Goal: Find specific page/section: Find specific page/section

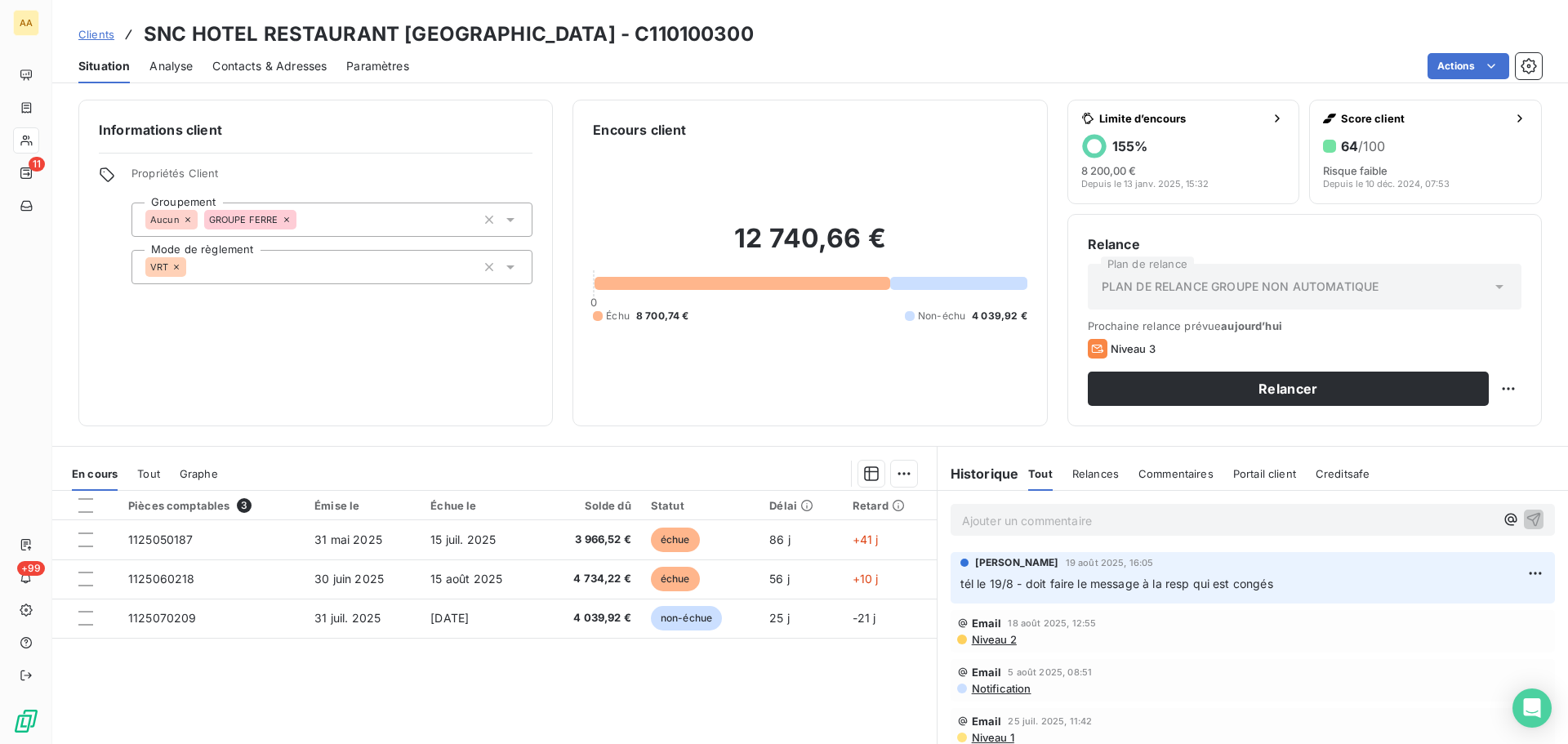
scroll to position [110, 0]
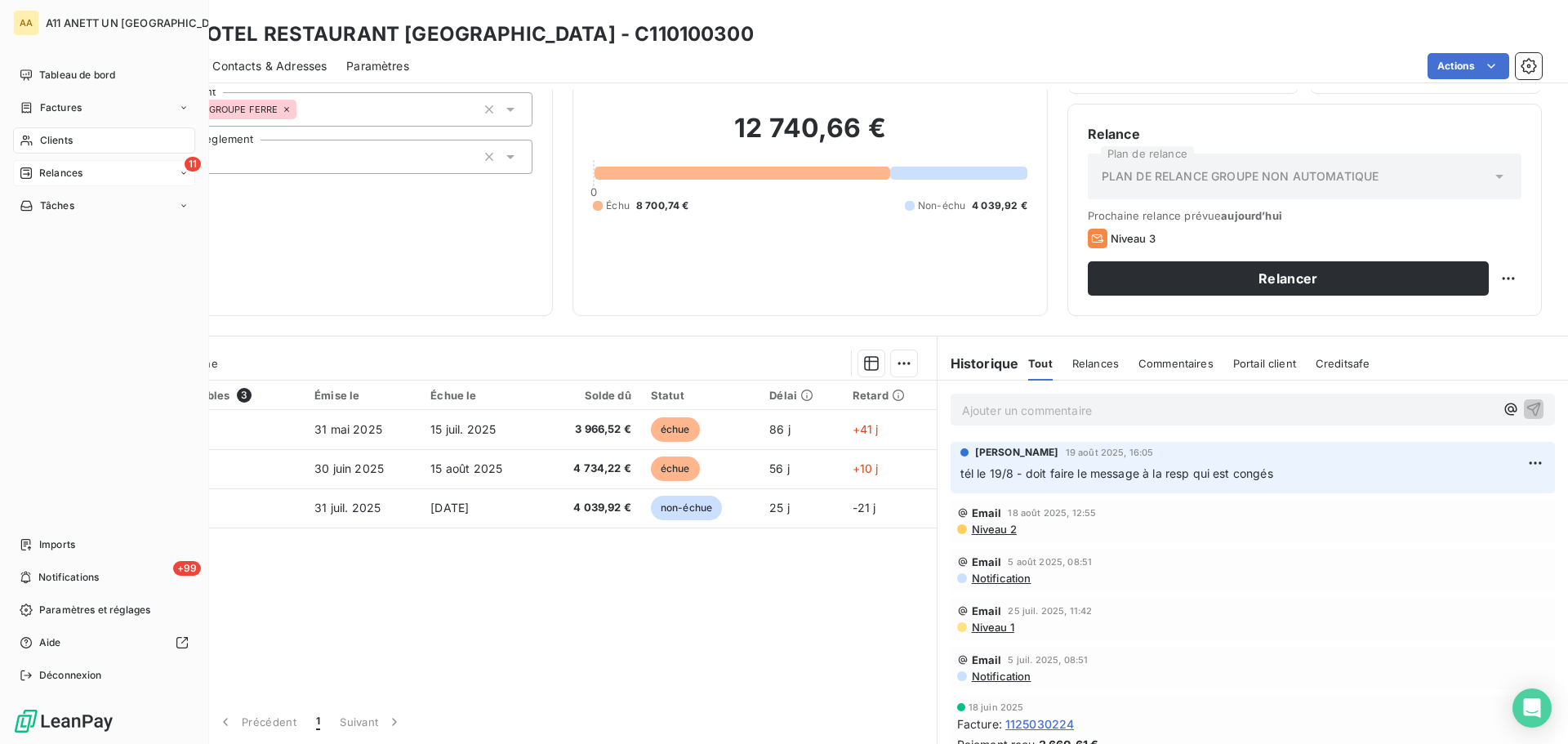
click at [23, 176] on icon at bounding box center [26, 173] width 13 height 13
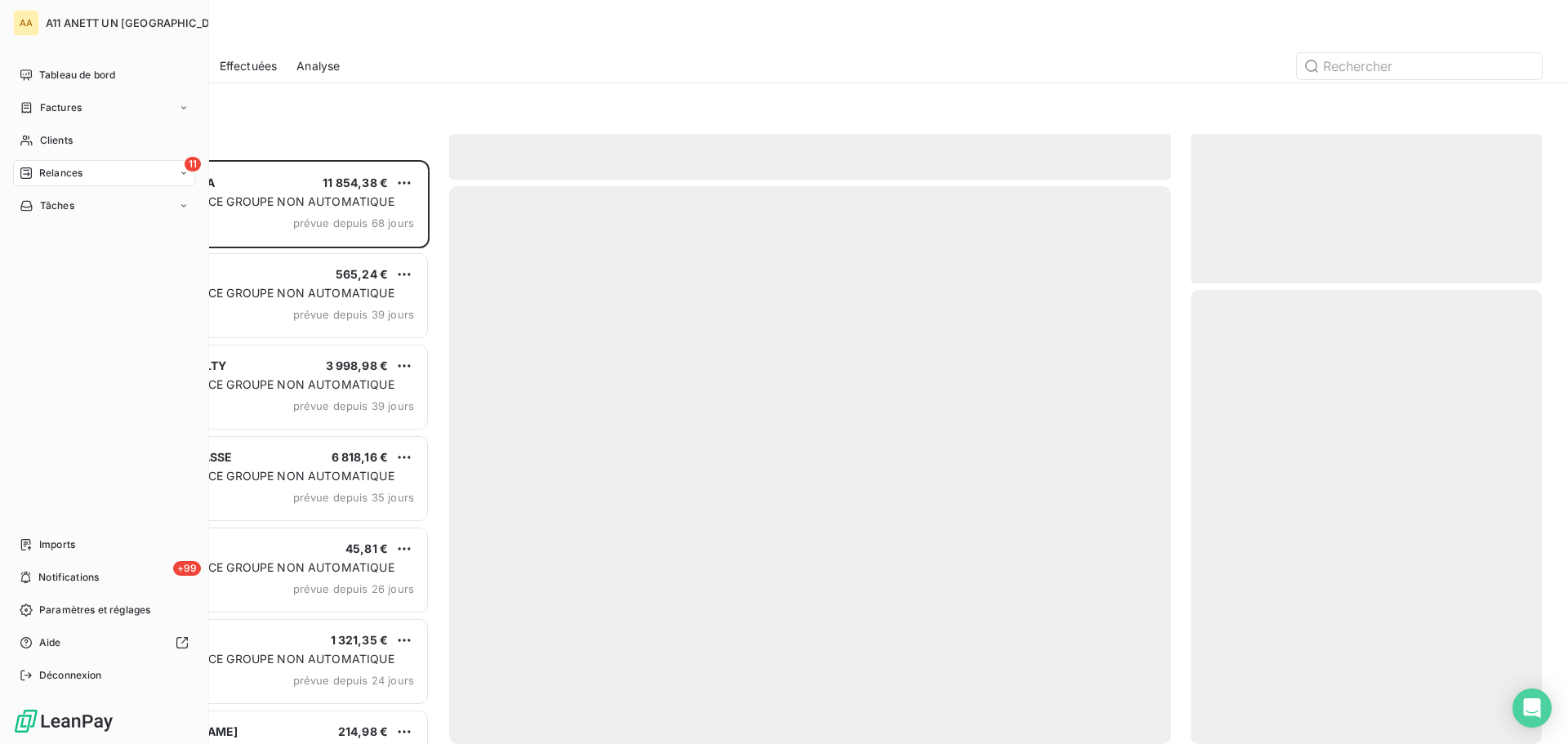
scroll to position [572, 339]
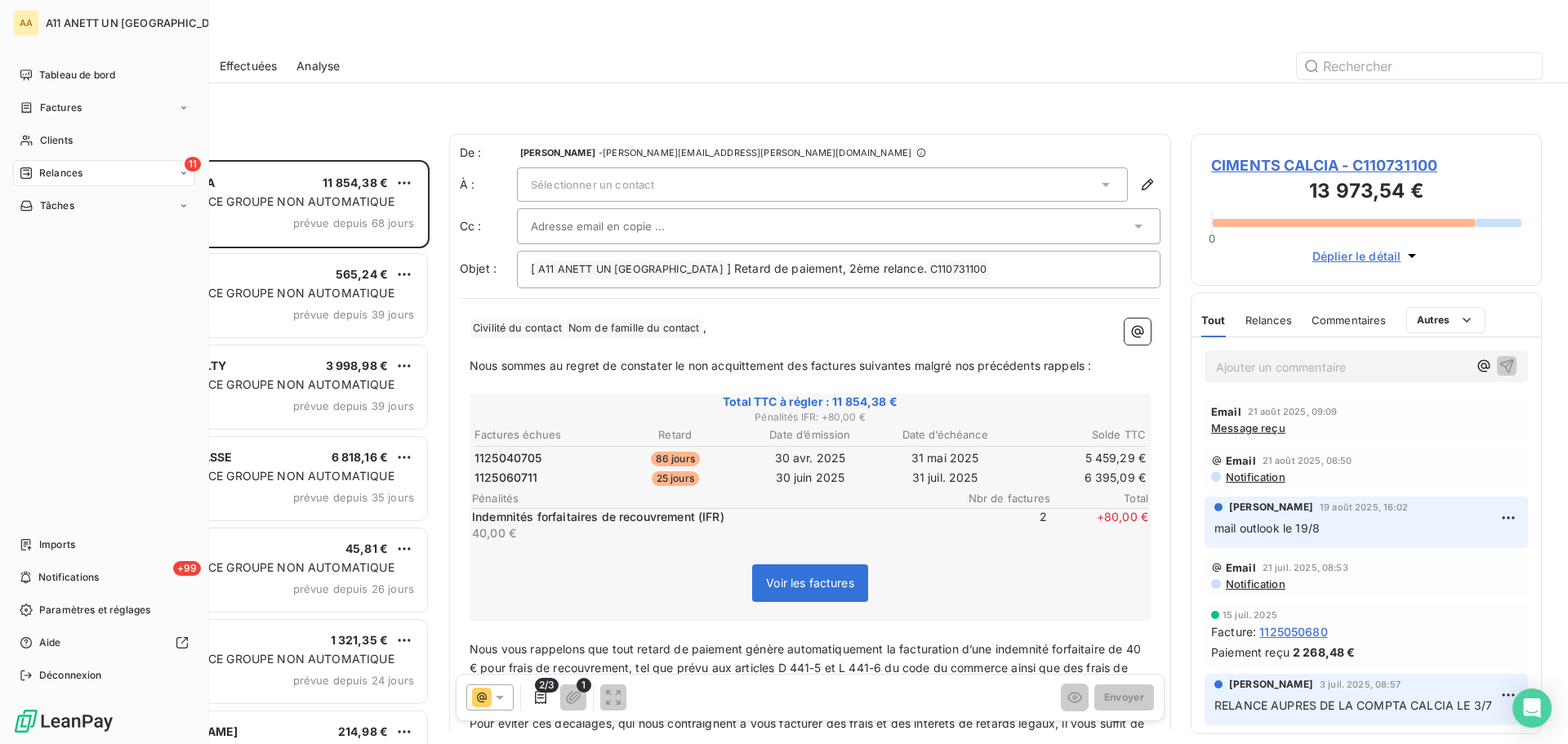
click at [62, 169] on span "Relances" at bounding box center [61, 173] width 43 height 15
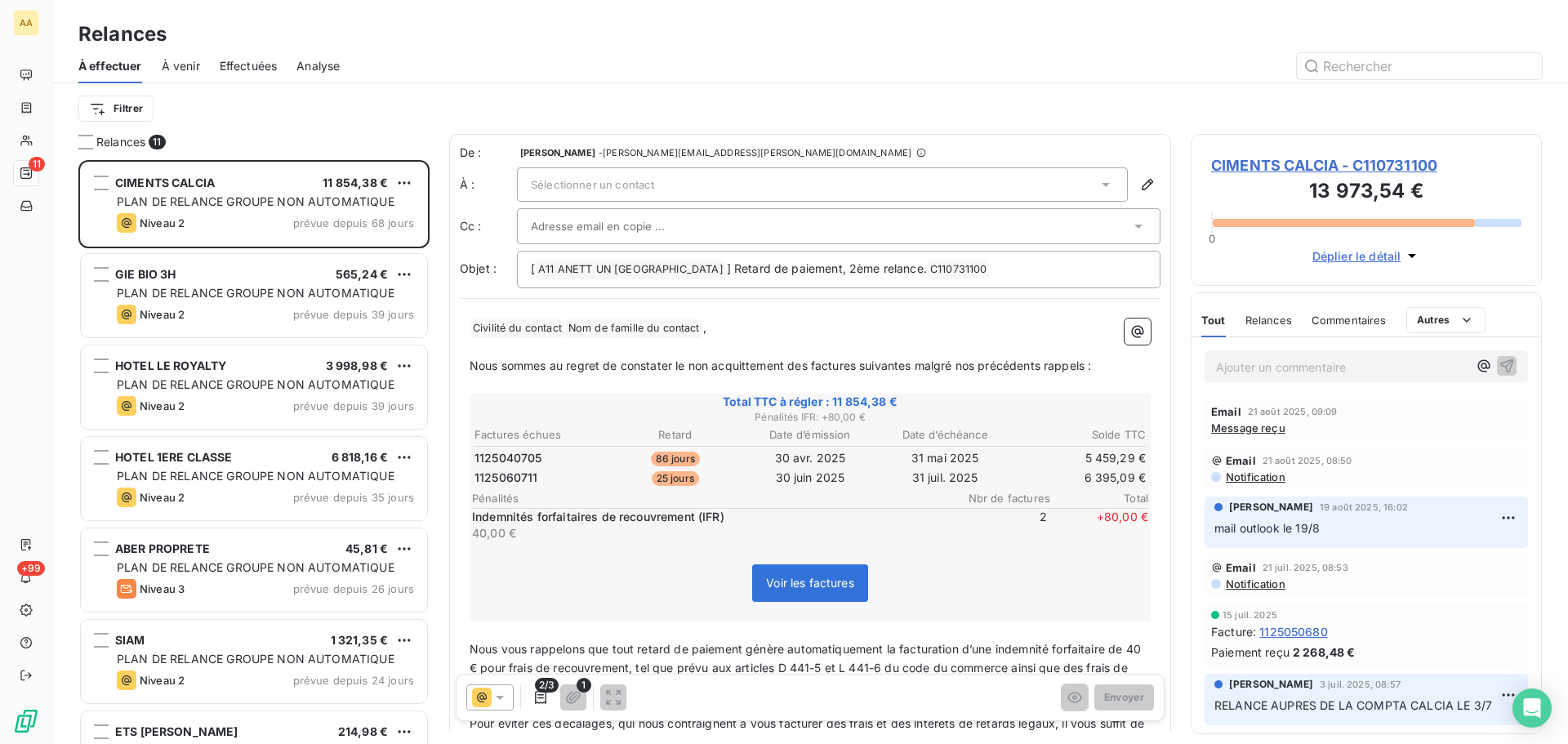
click at [549, 40] on div "Relances" at bounding box center [810, 34] width 1516 height 29
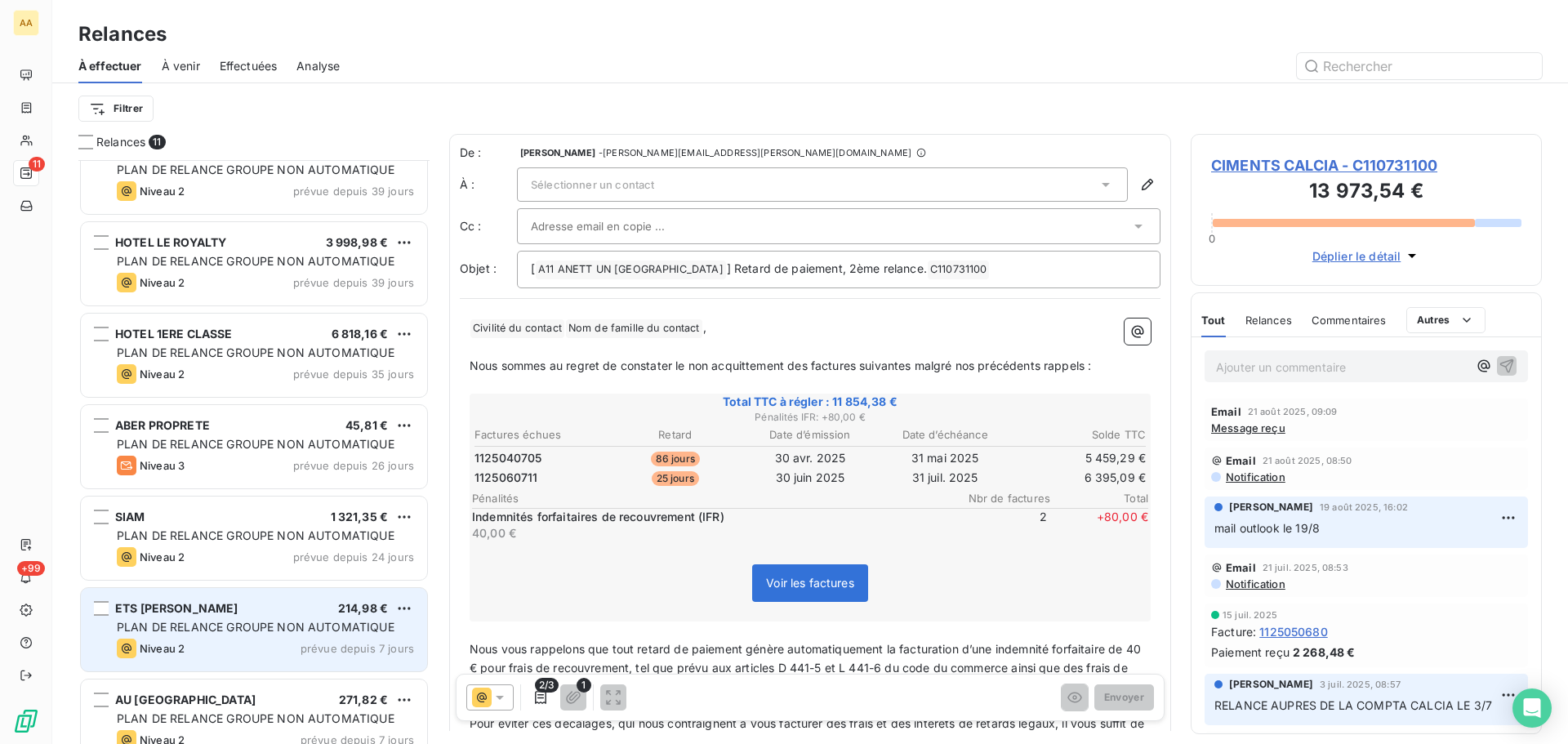
scroll to position [83, 0]
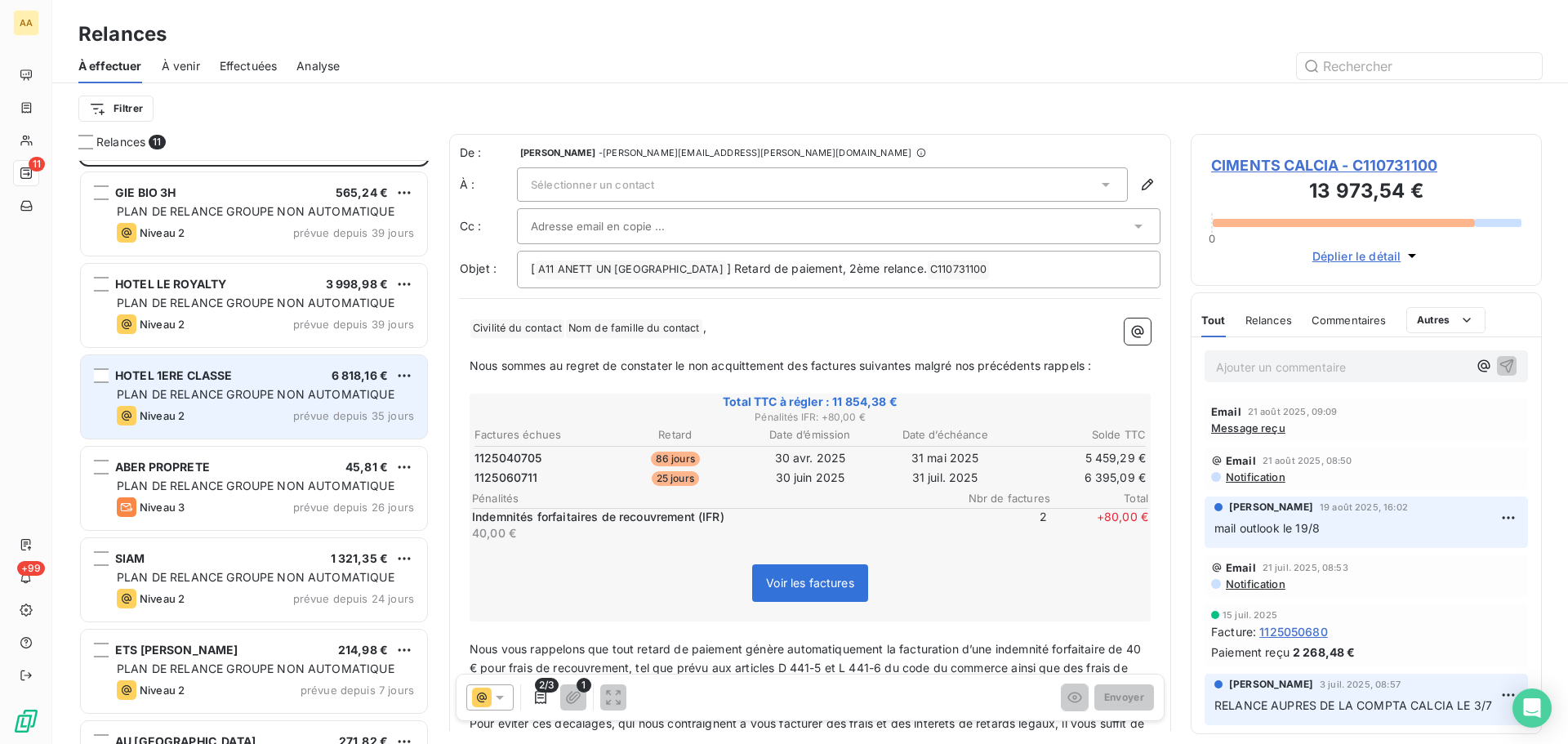
click at [267, 402] on div "PLAN DE RELANCE GROUPE NON AUTOMATIQUE" at bounding box center [265, 394] width 297 height 17
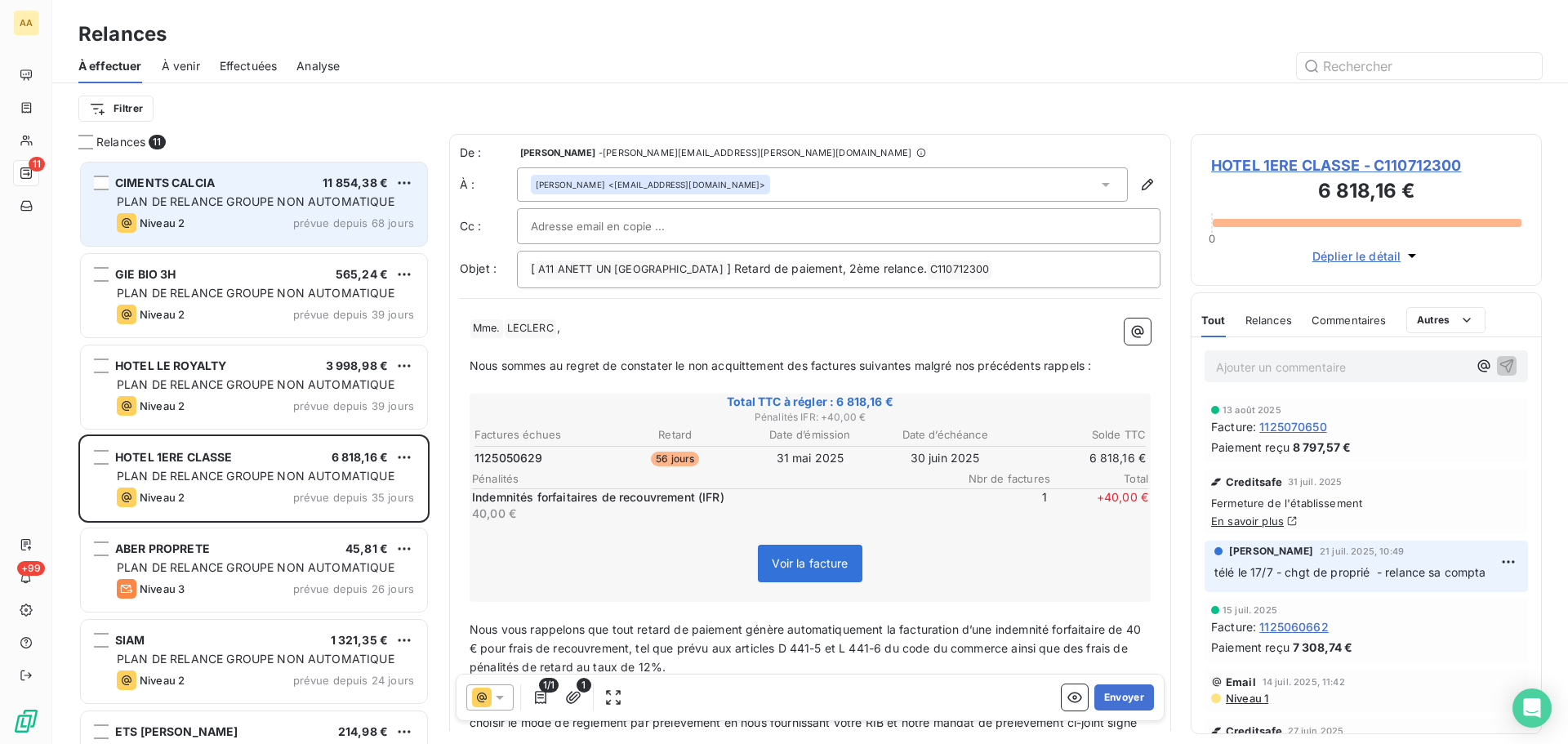
click at [304, 206] on span "PLAN DE RELANCE GROUPE NON AUTOMATIQUE" at bounding box center [255, 201] width 278 height 14
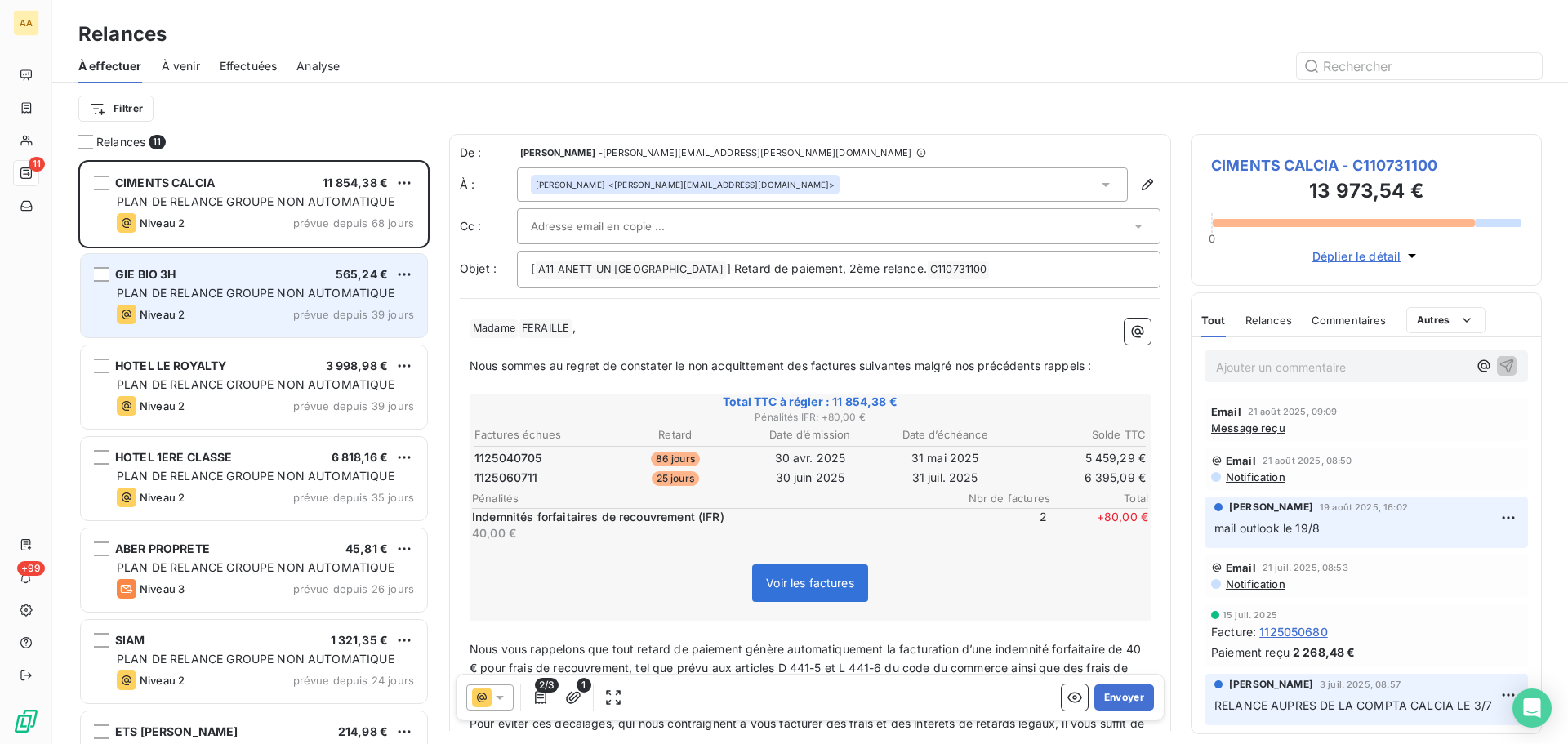
click at [242, 299] on div "PLAN DE RELANCE GROUPE NON AUTOMATIQUE" at bounding box center [265, 294] width 297 height 17
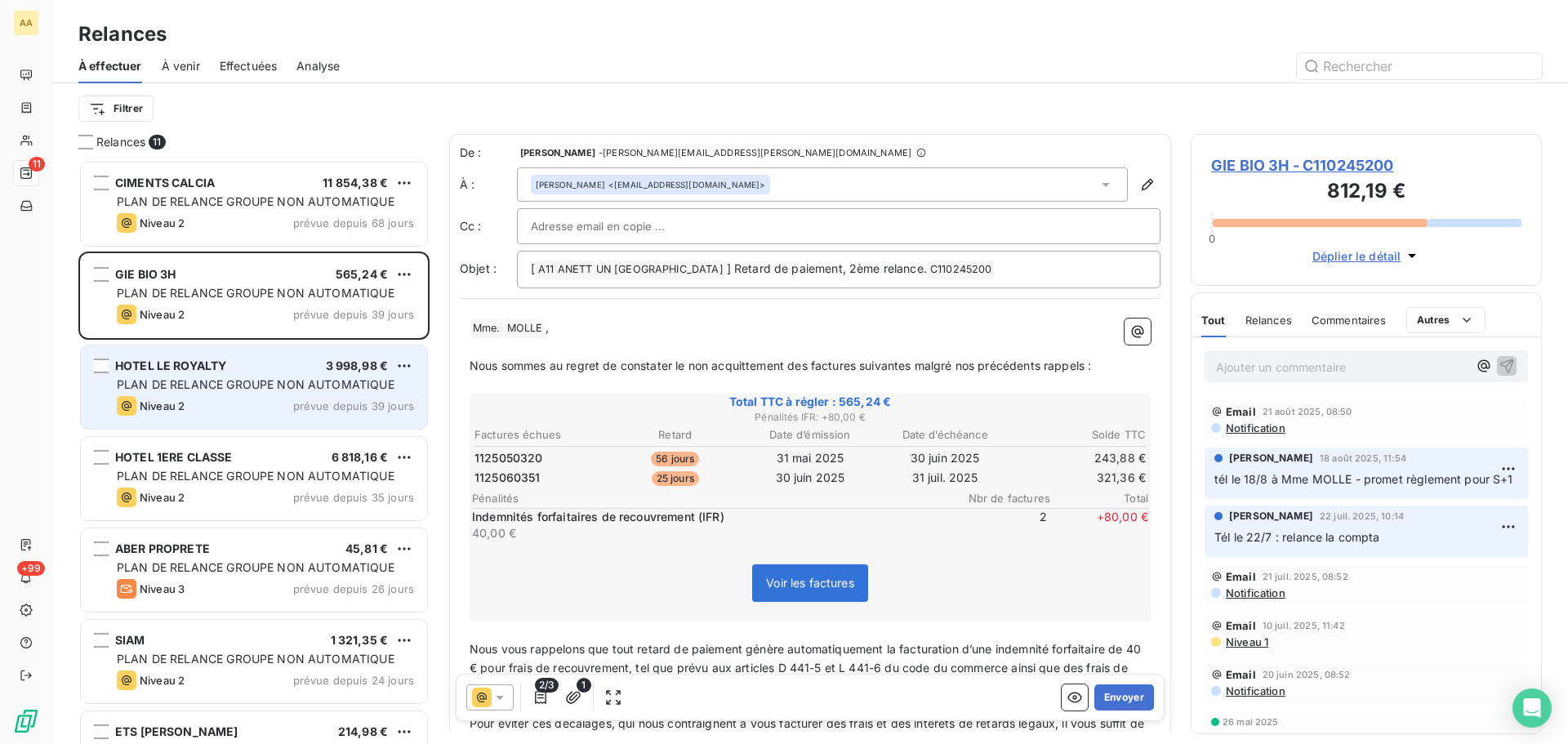
click at [184, 387] on span "PLAN DE RELANCE GROUPE NON AUTOMATIQUE" at bounding box center [255, 383] width 278 height 14
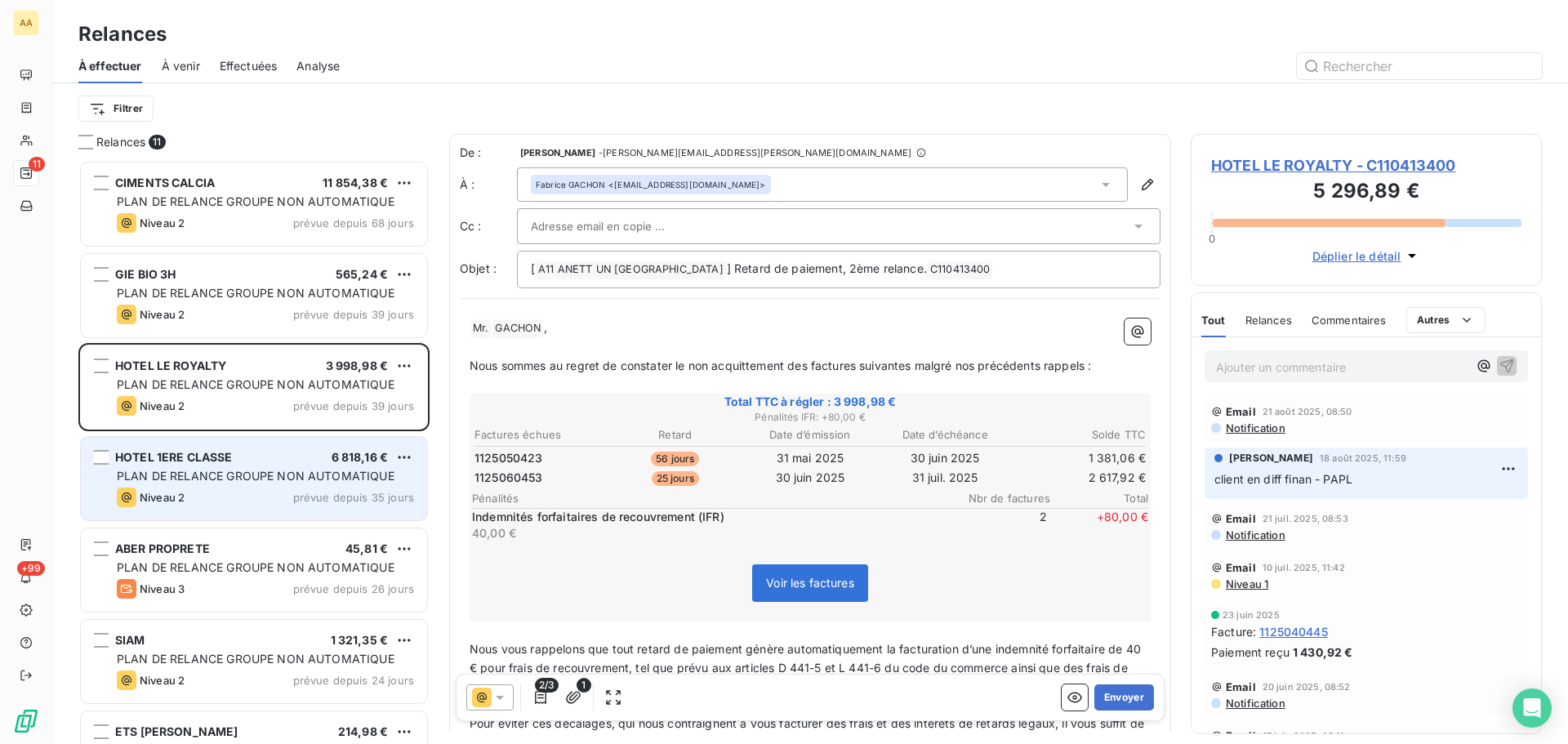
click at [203, 481] on span "PLAN DE RELANCE GROUPE NON AUTOMATIQUE" at bounding box center [255, 475] width 278 height 14
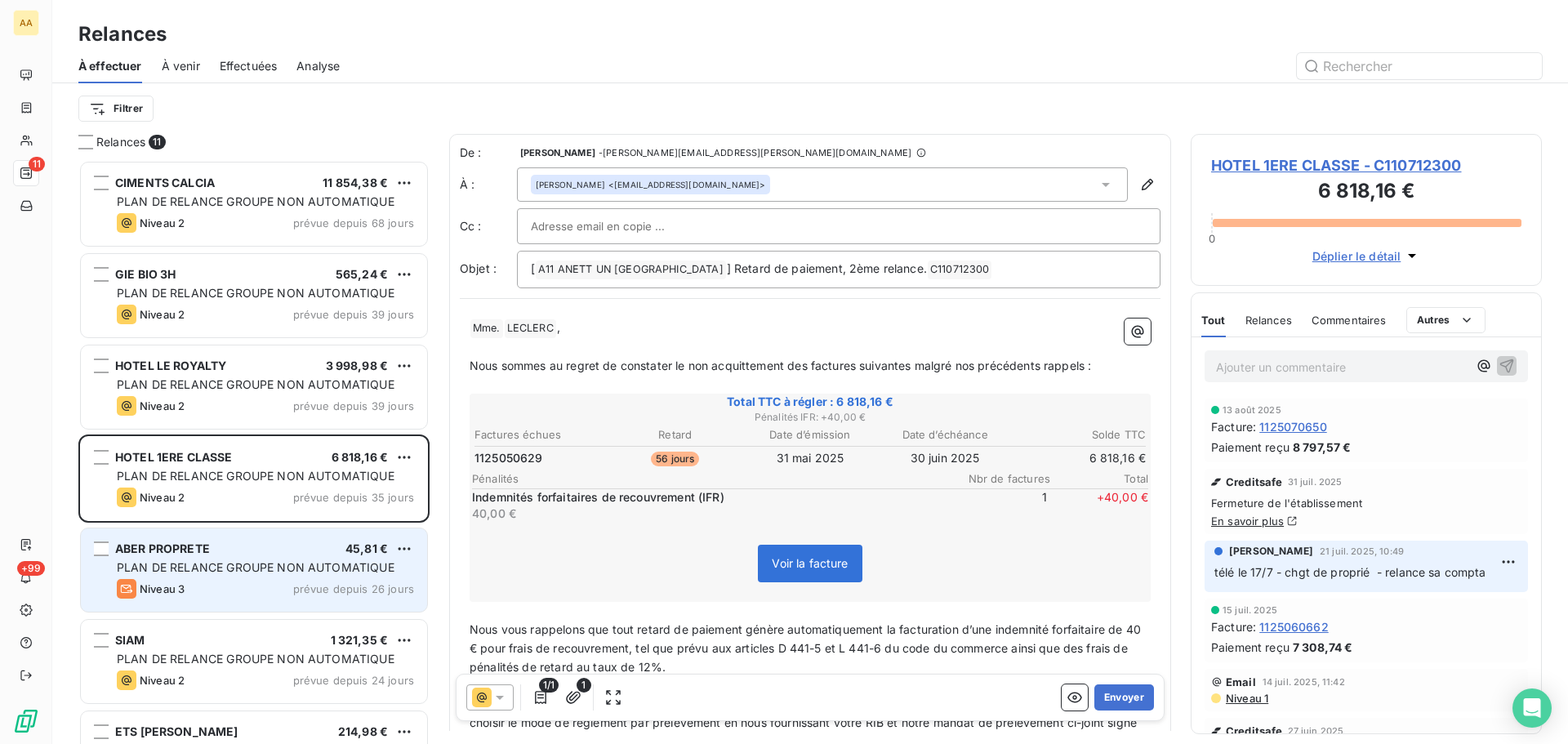
click at [220, 581] on div "Niveau 3 prévue depuis 26 jours" at bounding box center [265, 588] width 297 height 19
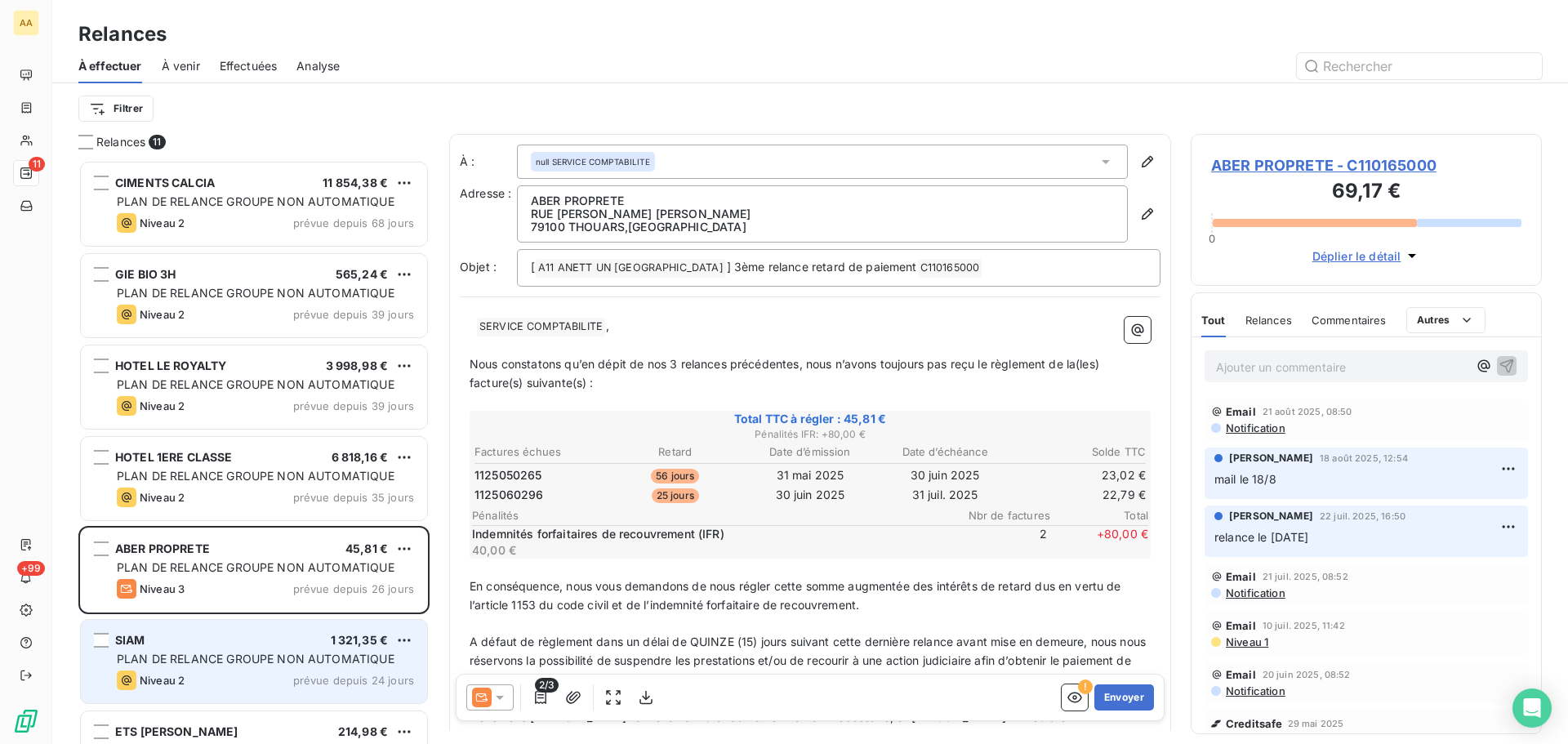
click at [262, 669] on div "SIAM 1 321,35 € PLAN DE RELANCE GROUPE NON AUTOMATIQUE Niveau 2 prévue depuis 2…" at bounding box center [254, 661] width 347 height 83
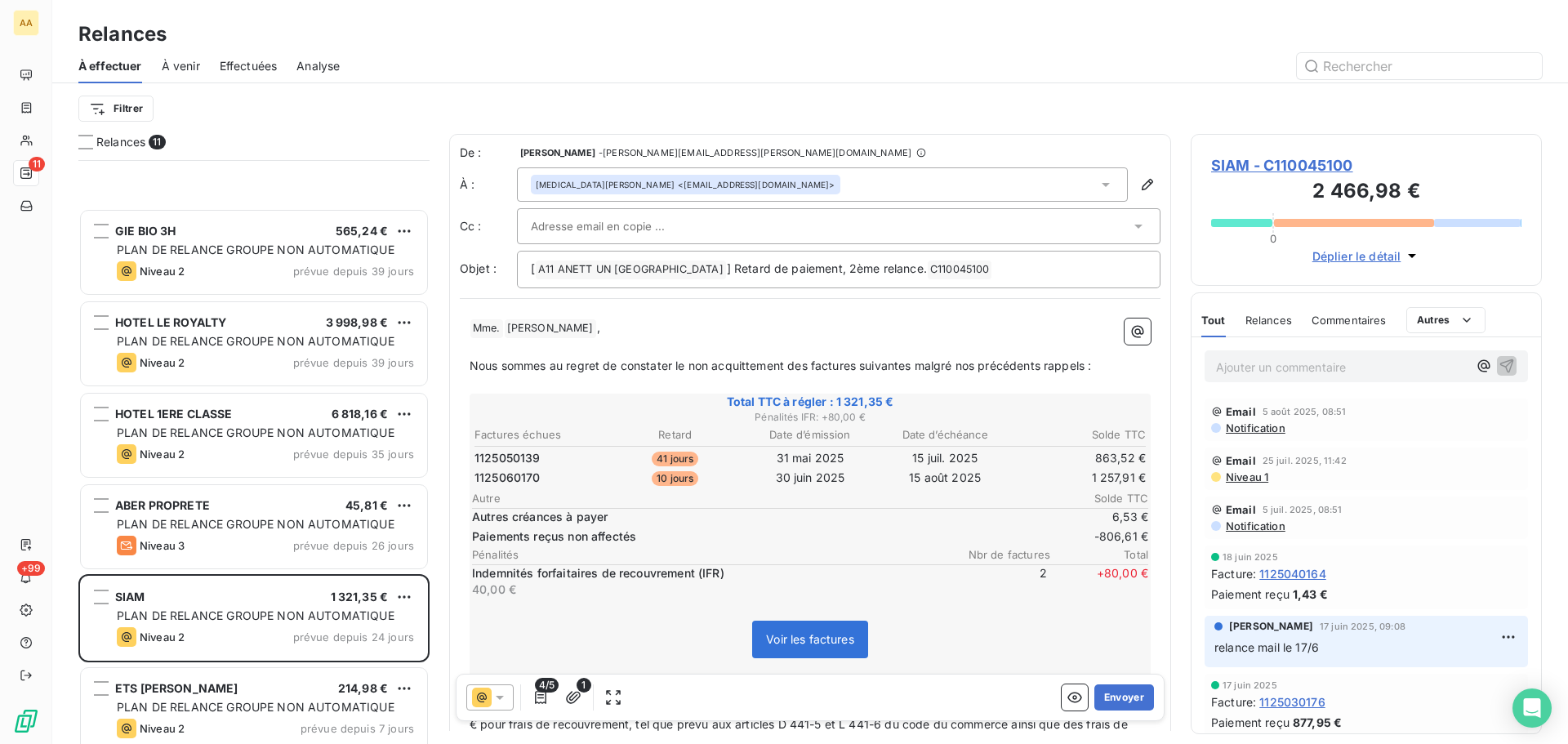
scroll to position [328, 0]
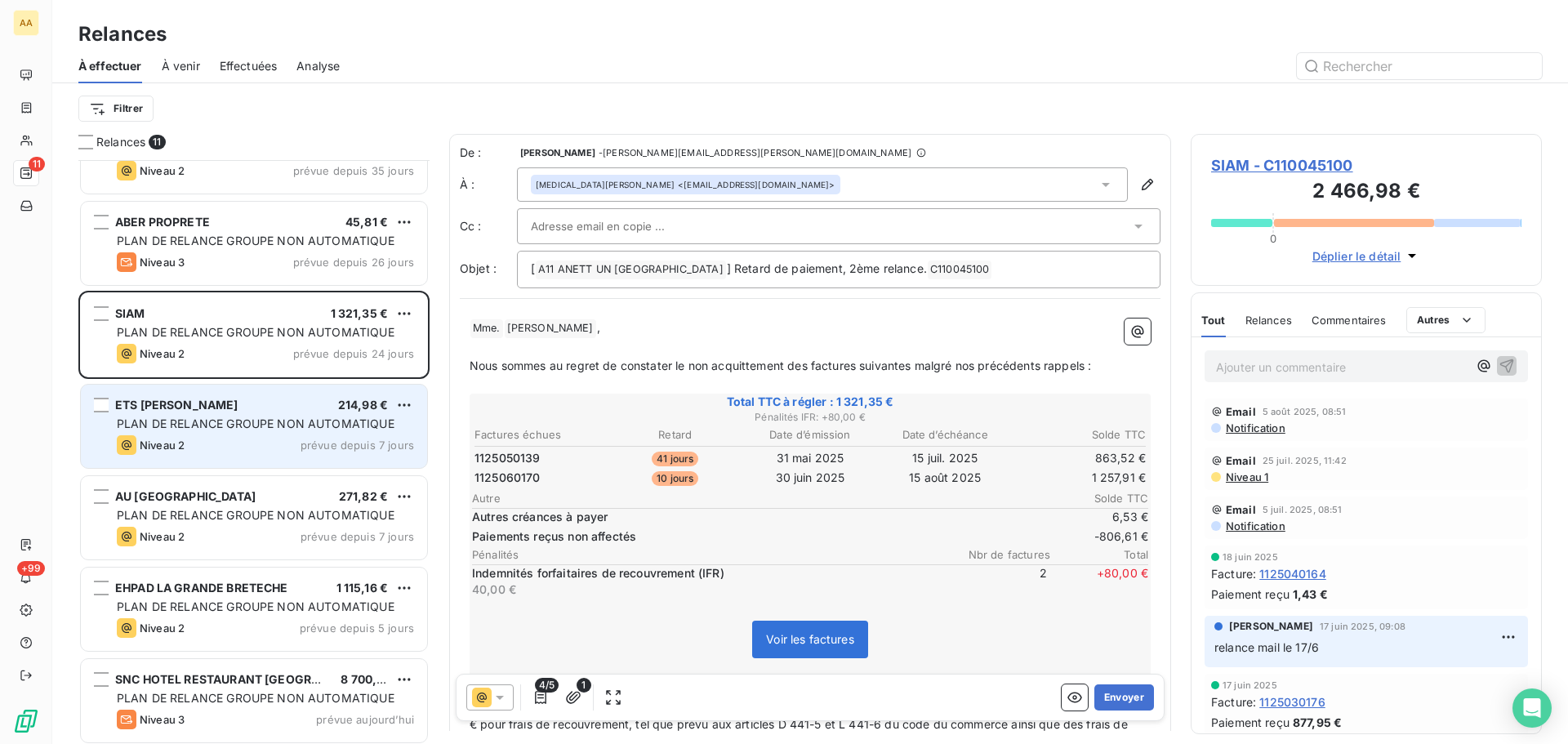
click at [265, 435] on div "ETS [PERSON_NAME] 214,98 € PLAN DE RELANCE GROUPE NON AUTOMATIQUE Niveau 2 prév…" at bounding box center [254, 426] width 347 height 83
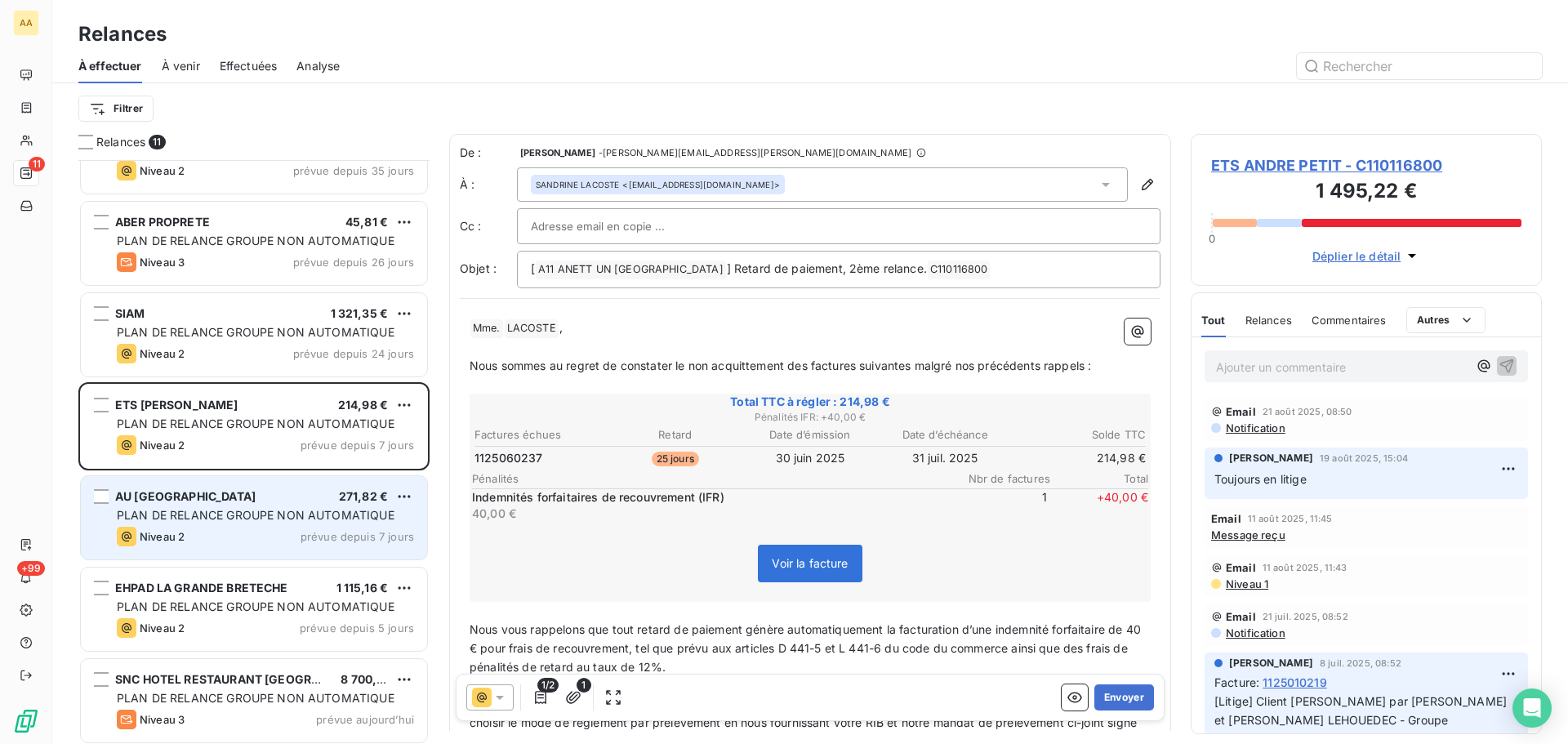
click at [247, 536] on div "Niveau 2 prévue depuis 7 jours" at bounding box center [265, 536] width 297 height 19
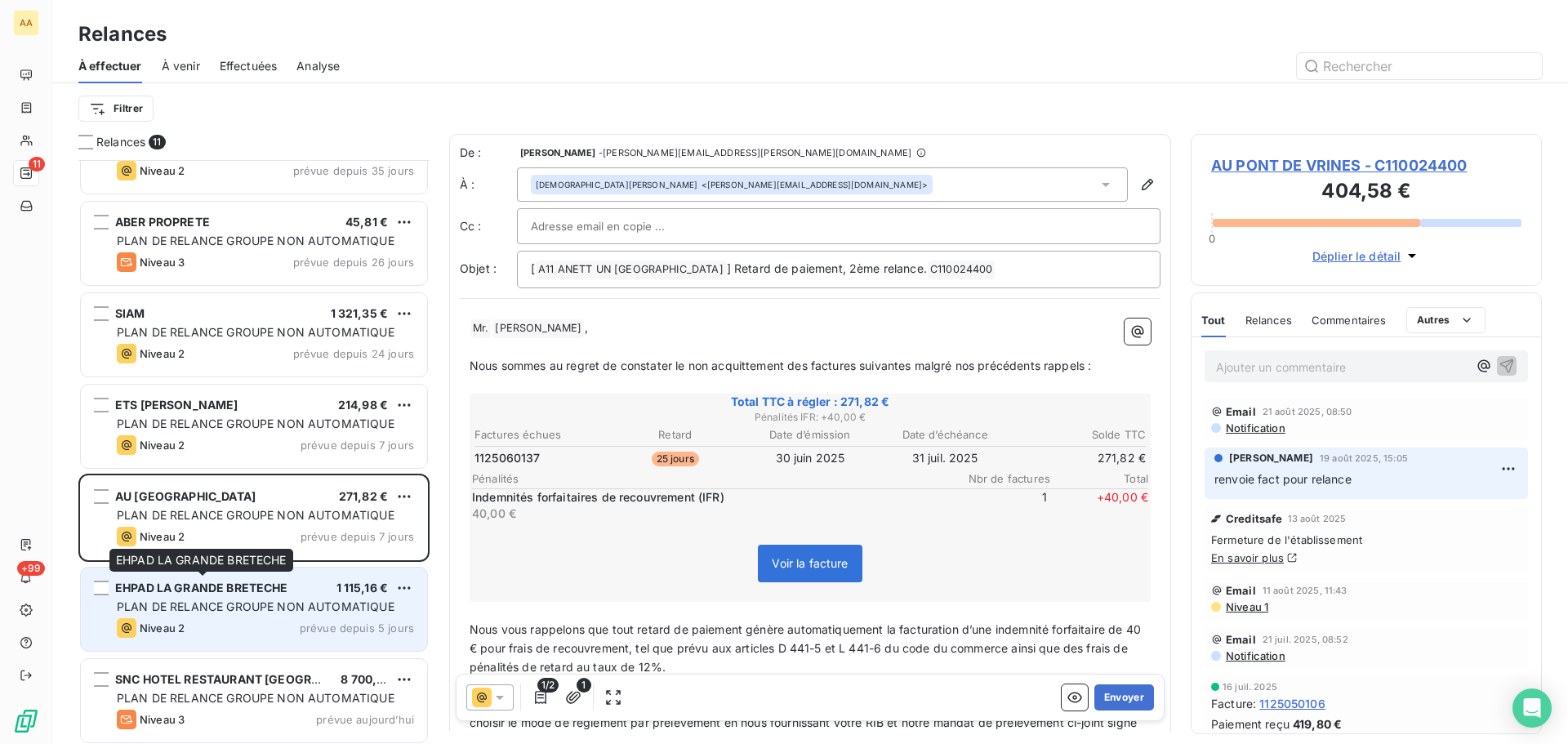
click at [235, 594] on div "EHPAD LA GRANDE BRETECHE" at bounding box center [202, 588] width 173 height 17
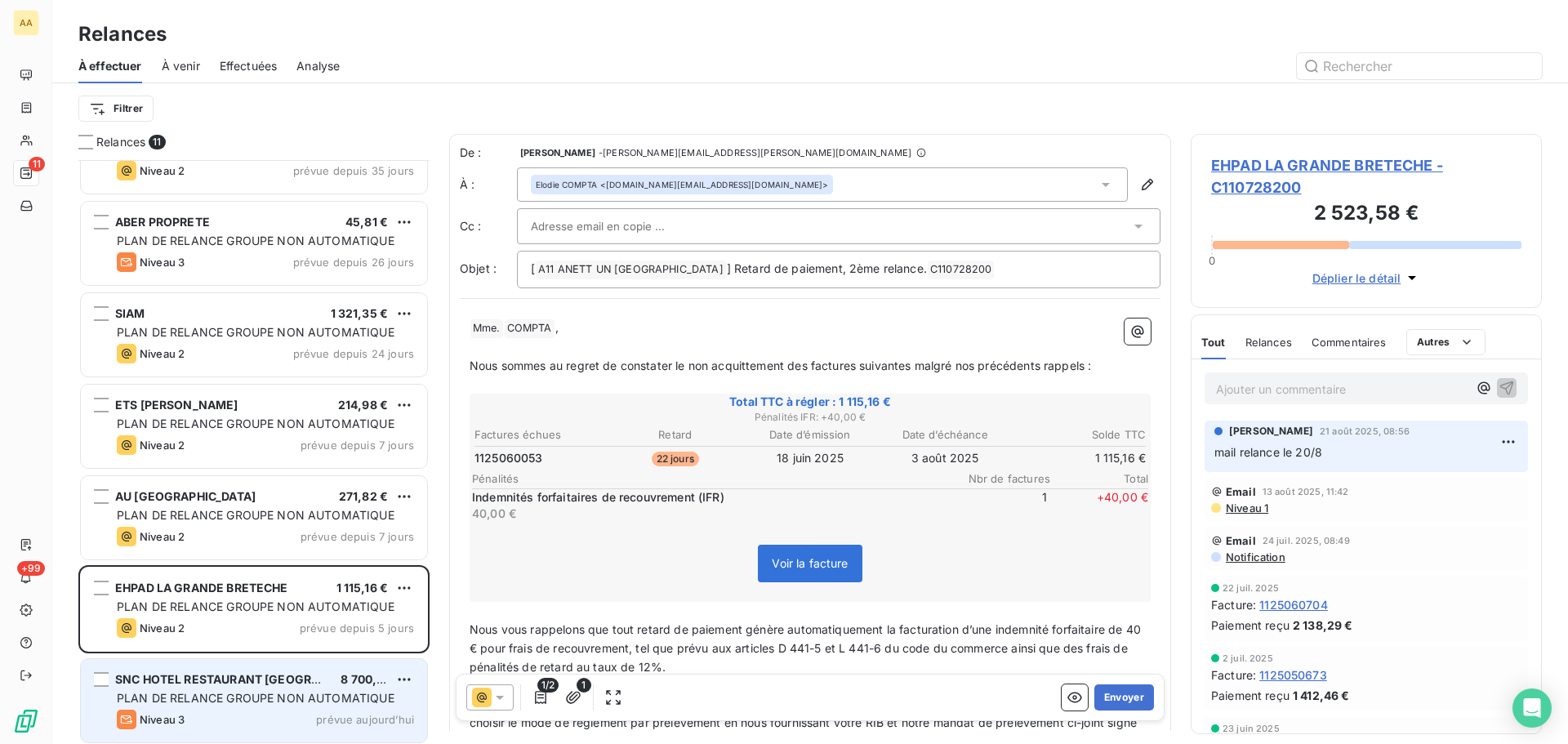
click at [234, 698] on span "PLAN DE RELANCE GROUPE NON AUTOMATIQUE" at bounding box center [255, 697] width 278 height 14
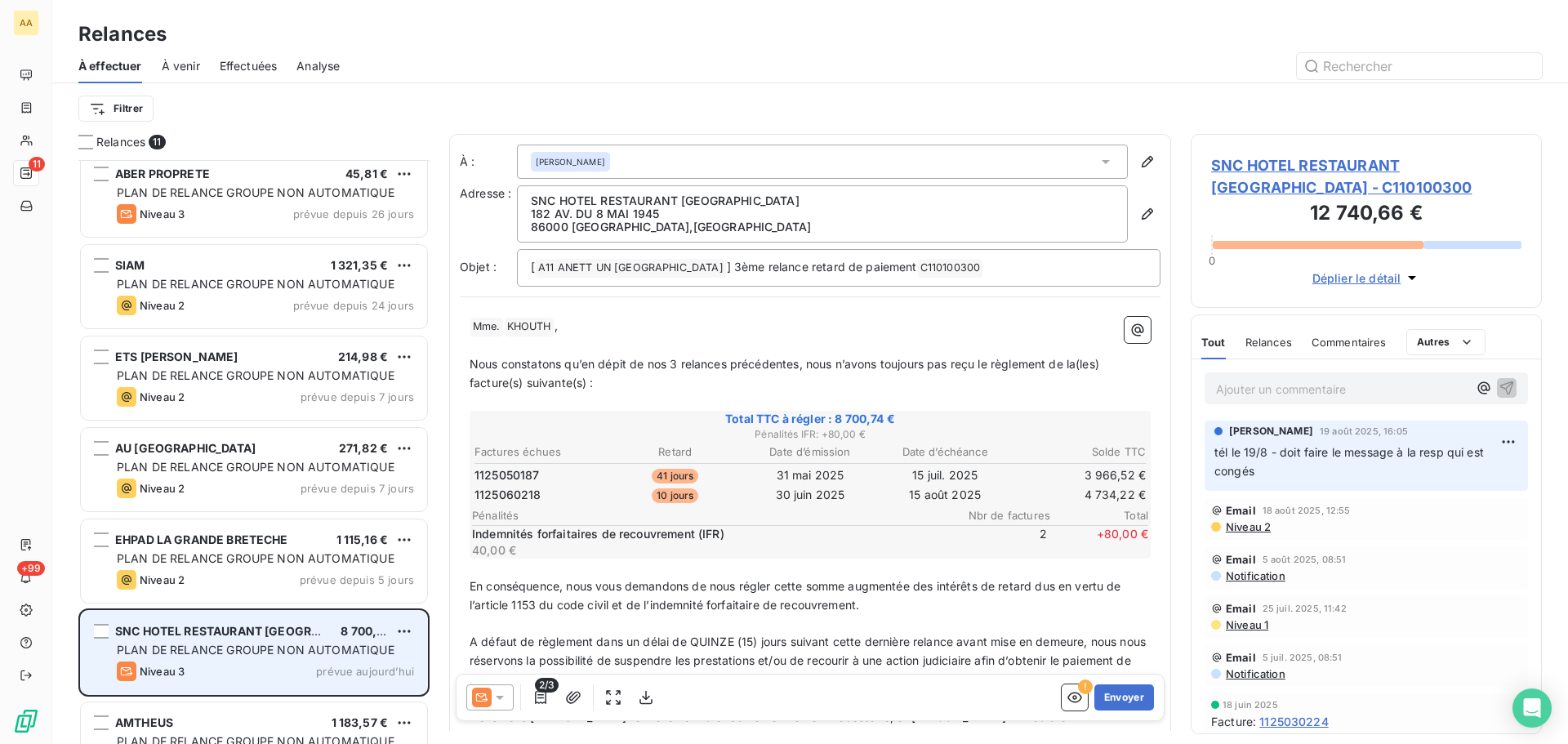
scroll to position [423, 0]
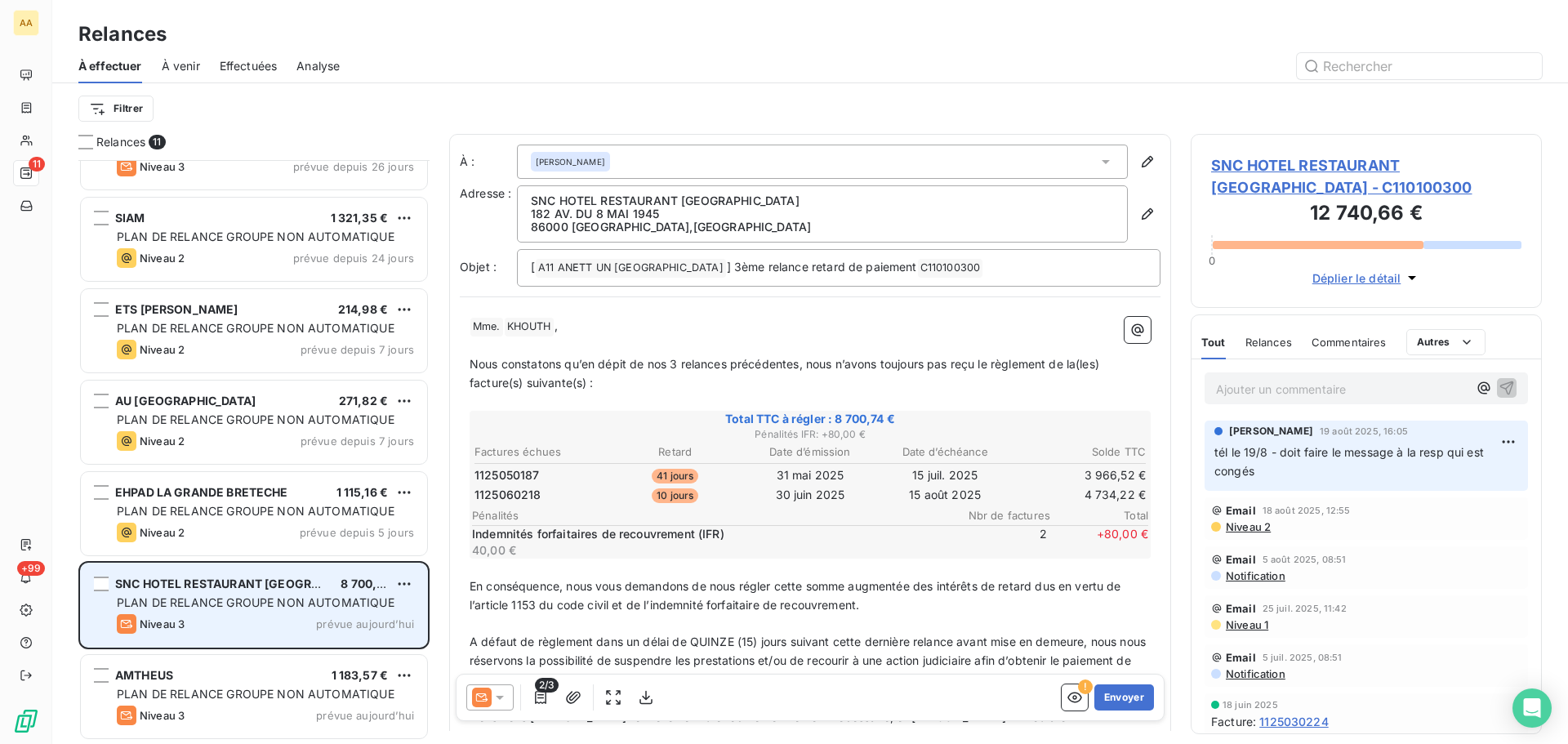
click at [230, 692] on span "PLAN DE RELANCE GROUPE NON AUTOMATIQUE" at bounding box center [255, 694] width 278 height 14
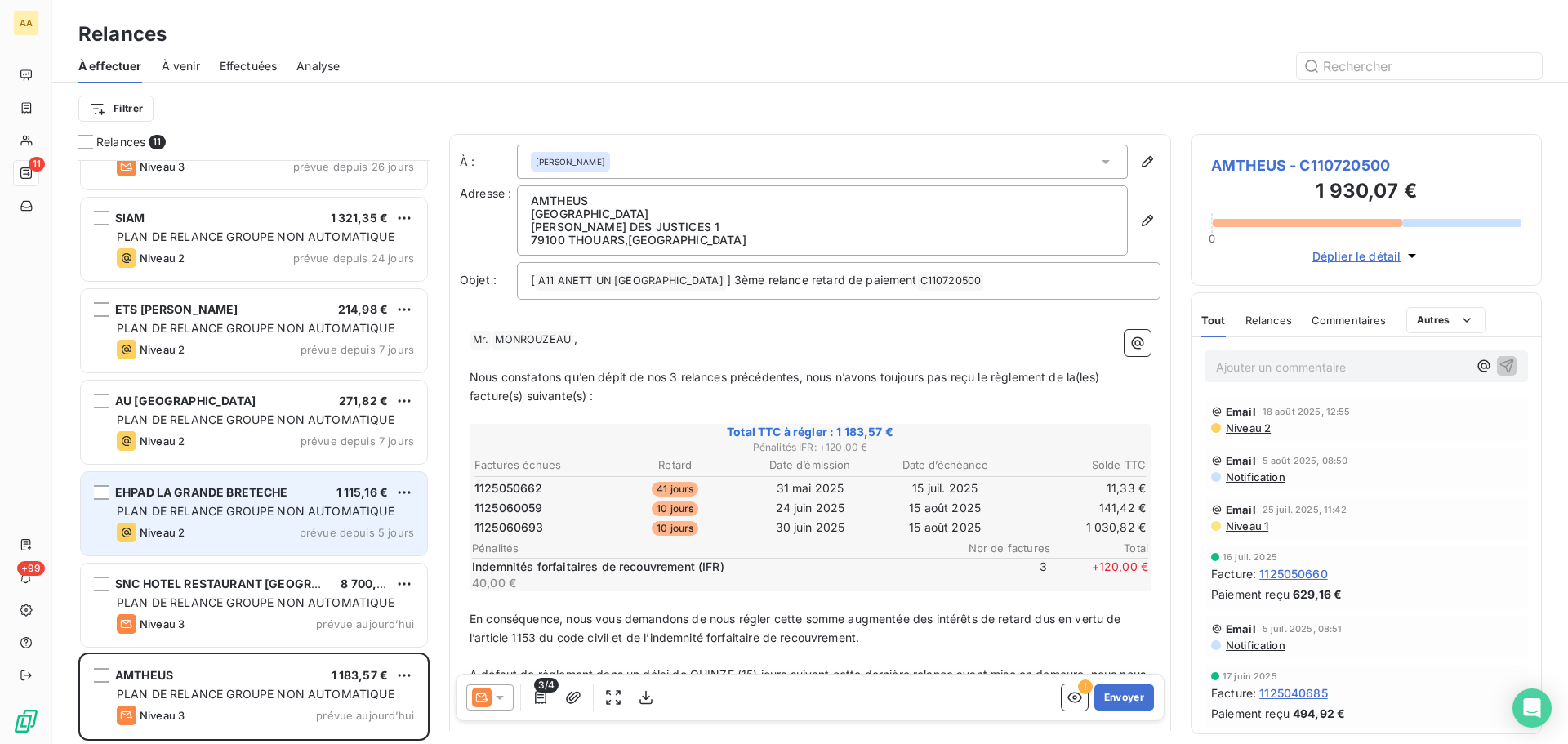
click at [282, 534] on div "Niveau 2 prévue depuis 5 jours" at bounding box center [265, 532] width 297 height 19
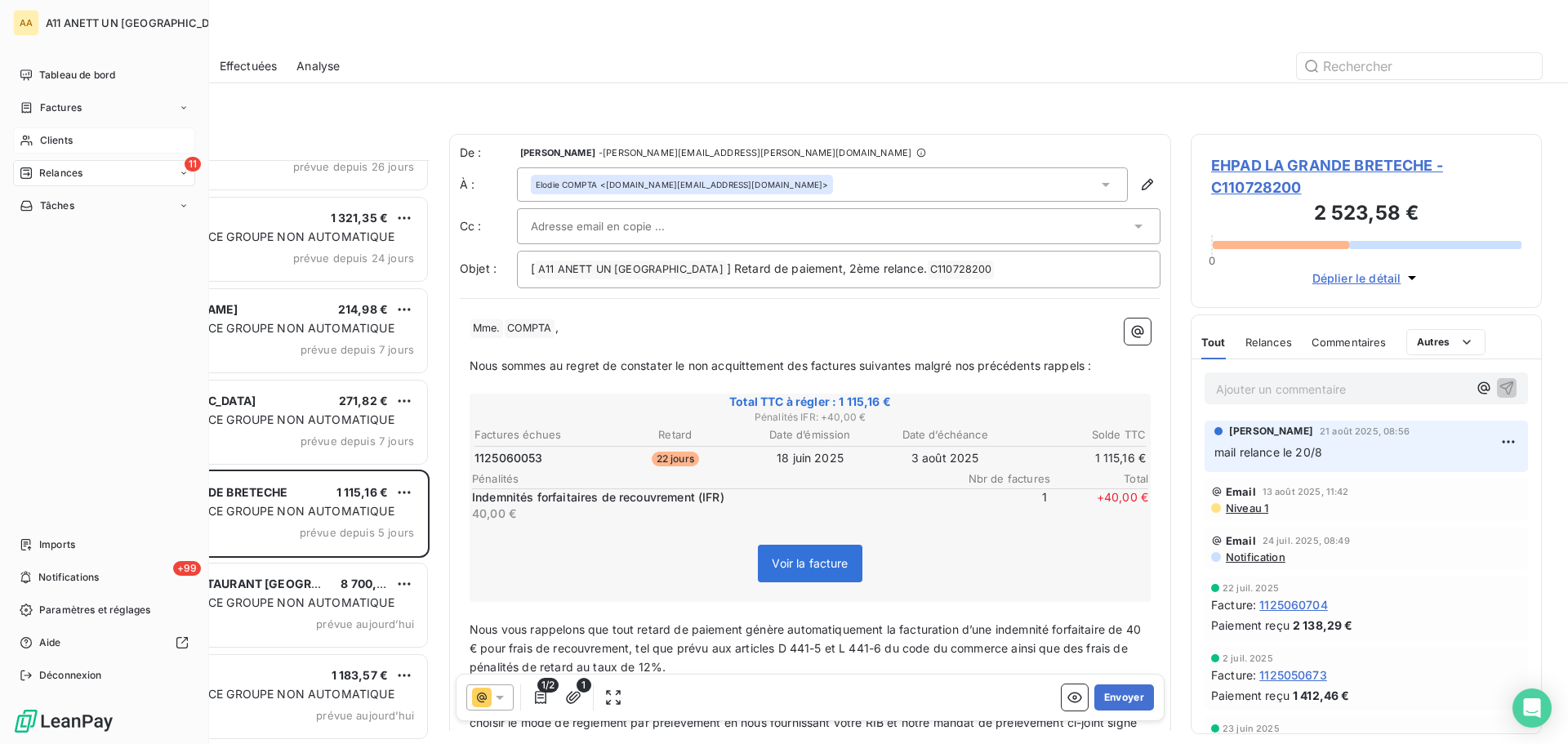
click at [55, 138] on span "Clients" at bounding box center [57, 140] width 33 height 15
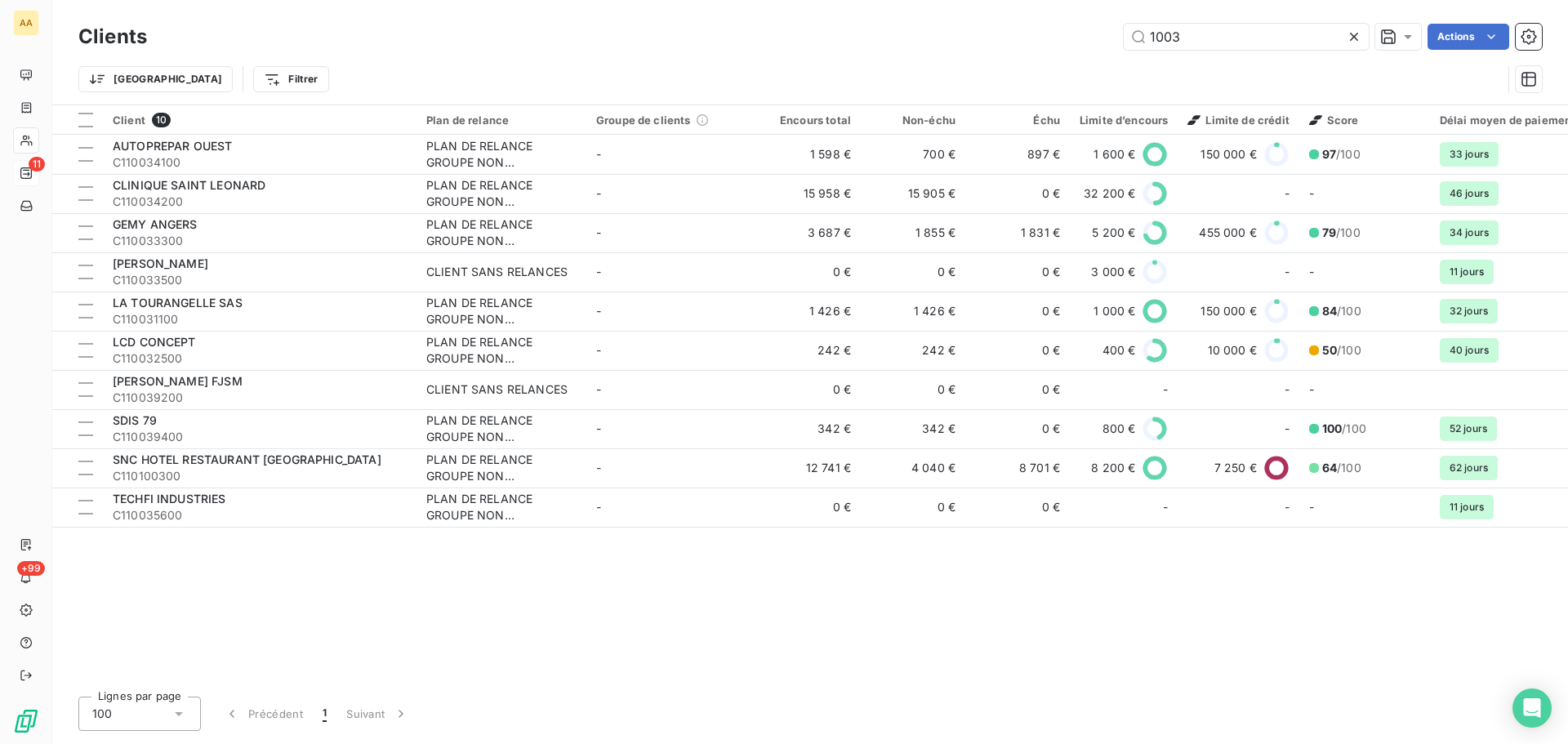
drag, startPoint x: 1209, startPoint y: 26, endPoint x: 1084, endPoint y: 42, distance: 126.0
click at [1084, 42] on div "1003 Actions" at bounding box center [855, 37] width 1375 height 26
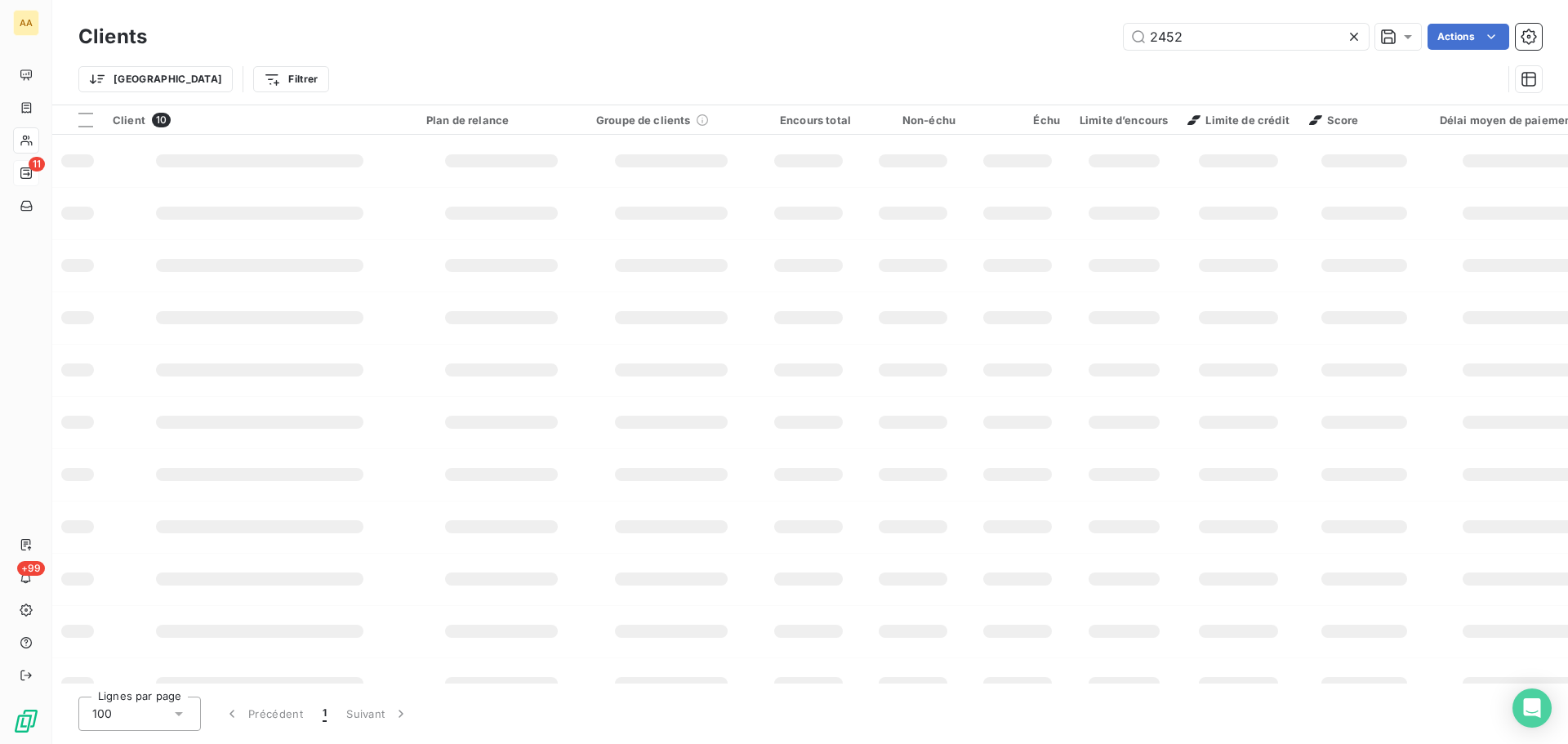
type input "2452"
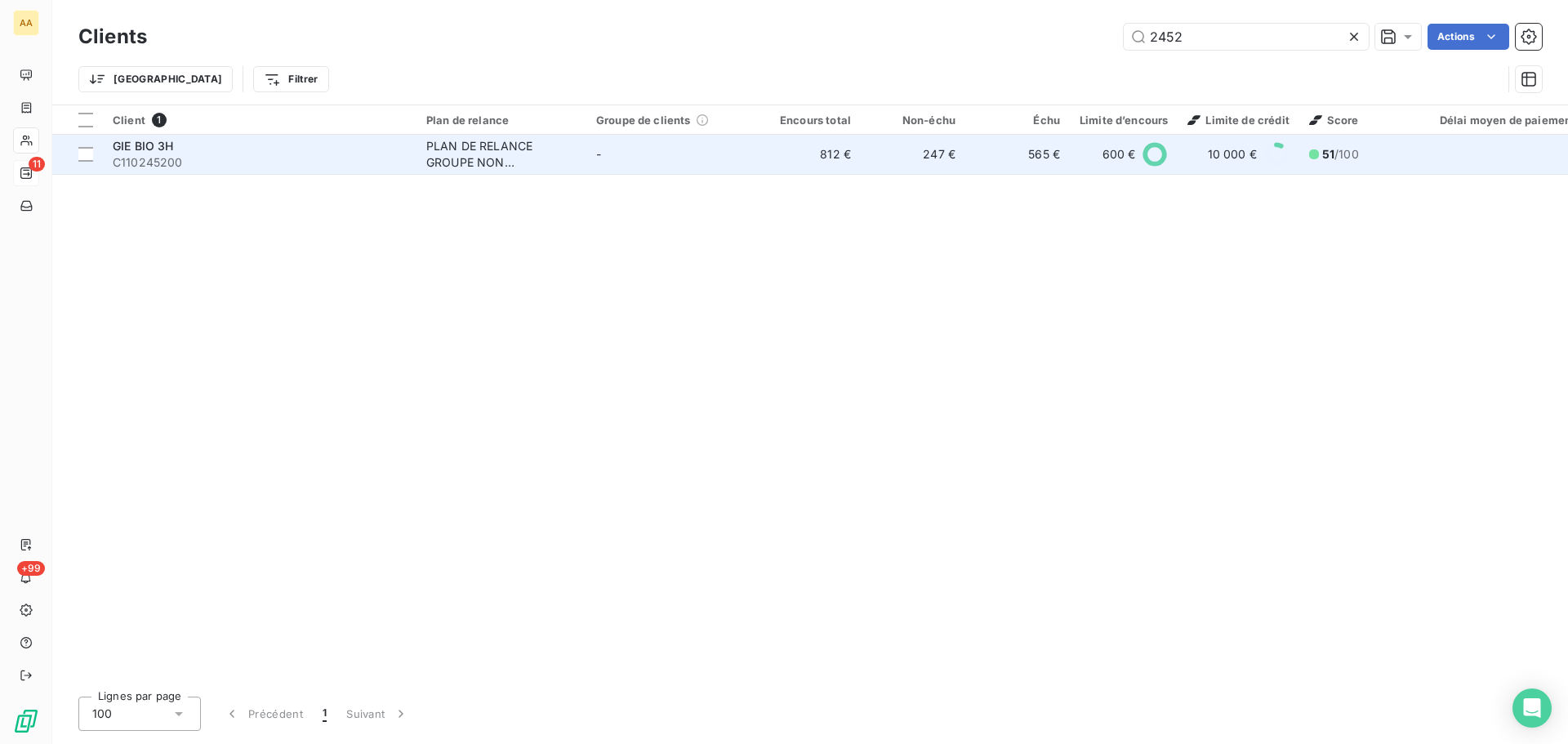
click at [157, 154] on span "C110245200" at bounding box center [259, 162] width 294 height 17
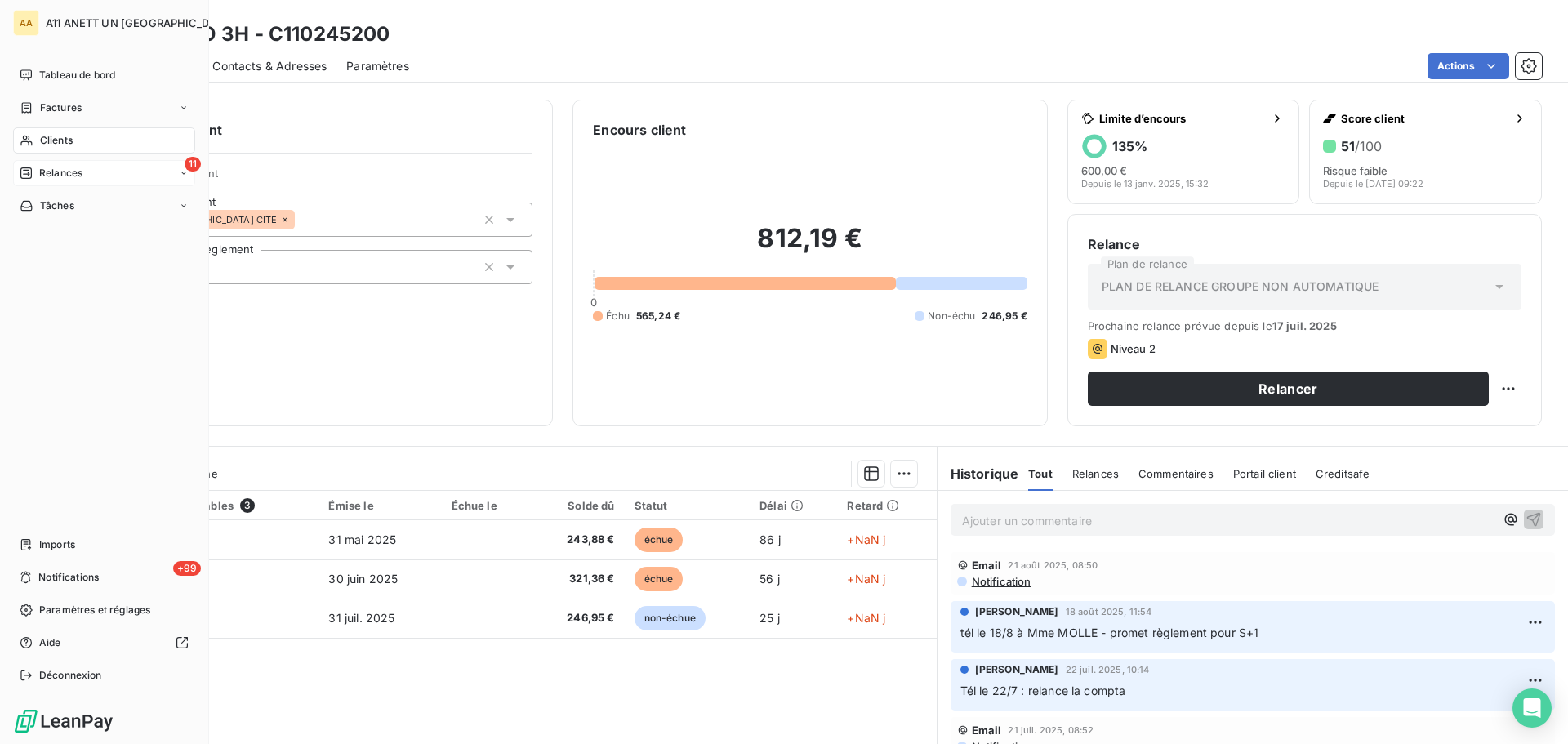
click at [48, 173] on span "Relances" at bounding box center [61, 173] width 43 height 15
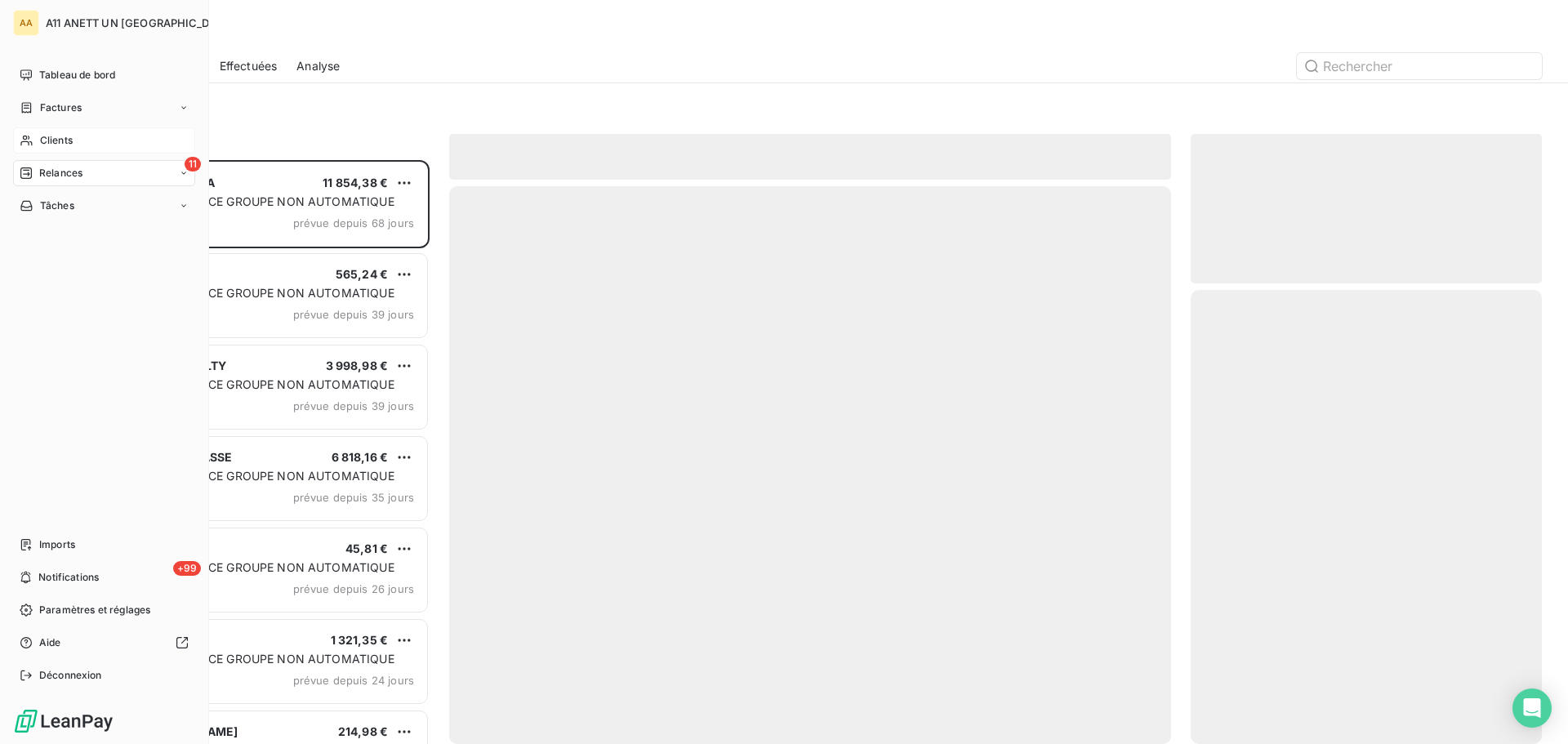
scroll to position [572, 339]
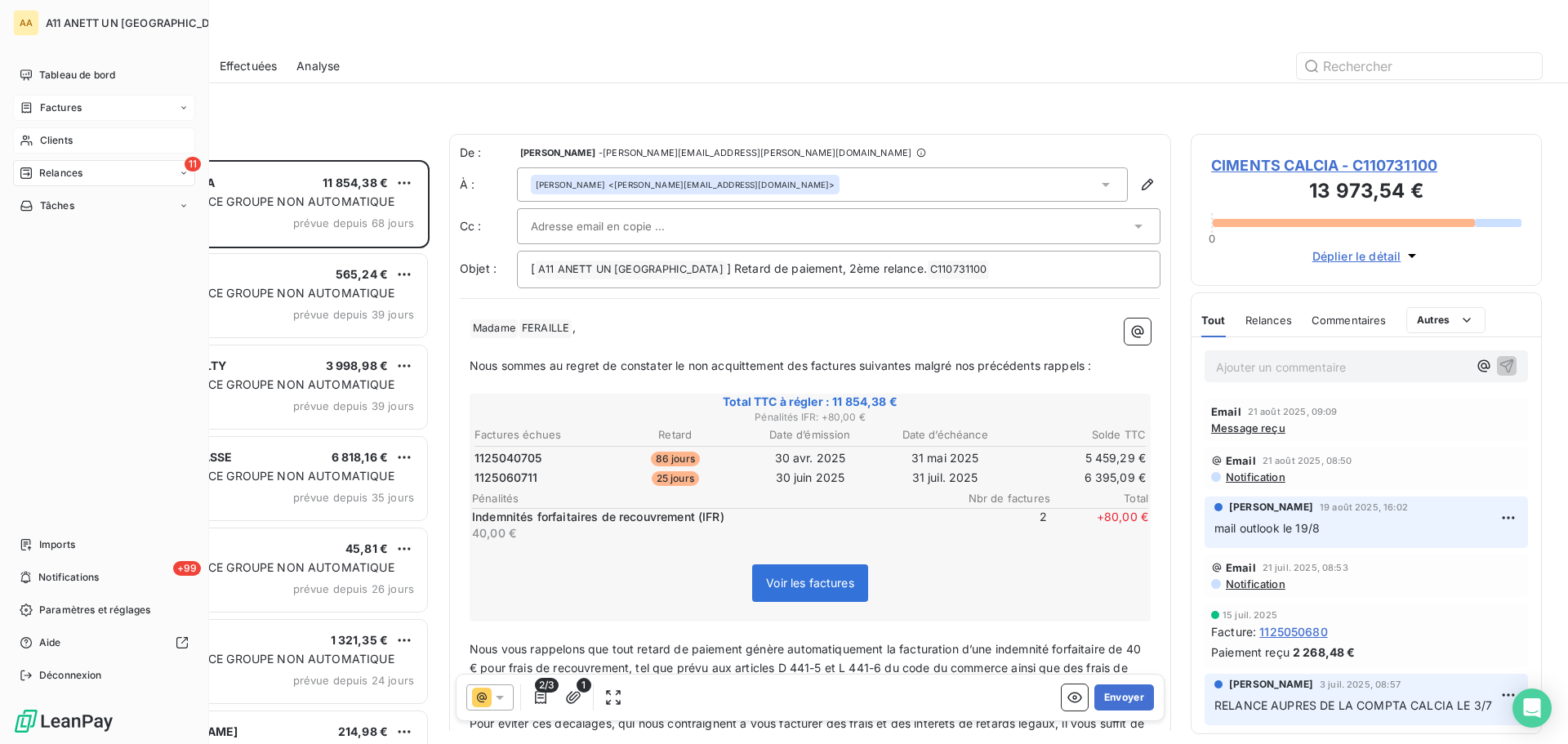
click at [42, 107] on span "Factures" at bounding box center [61, 108] width 41 height 15
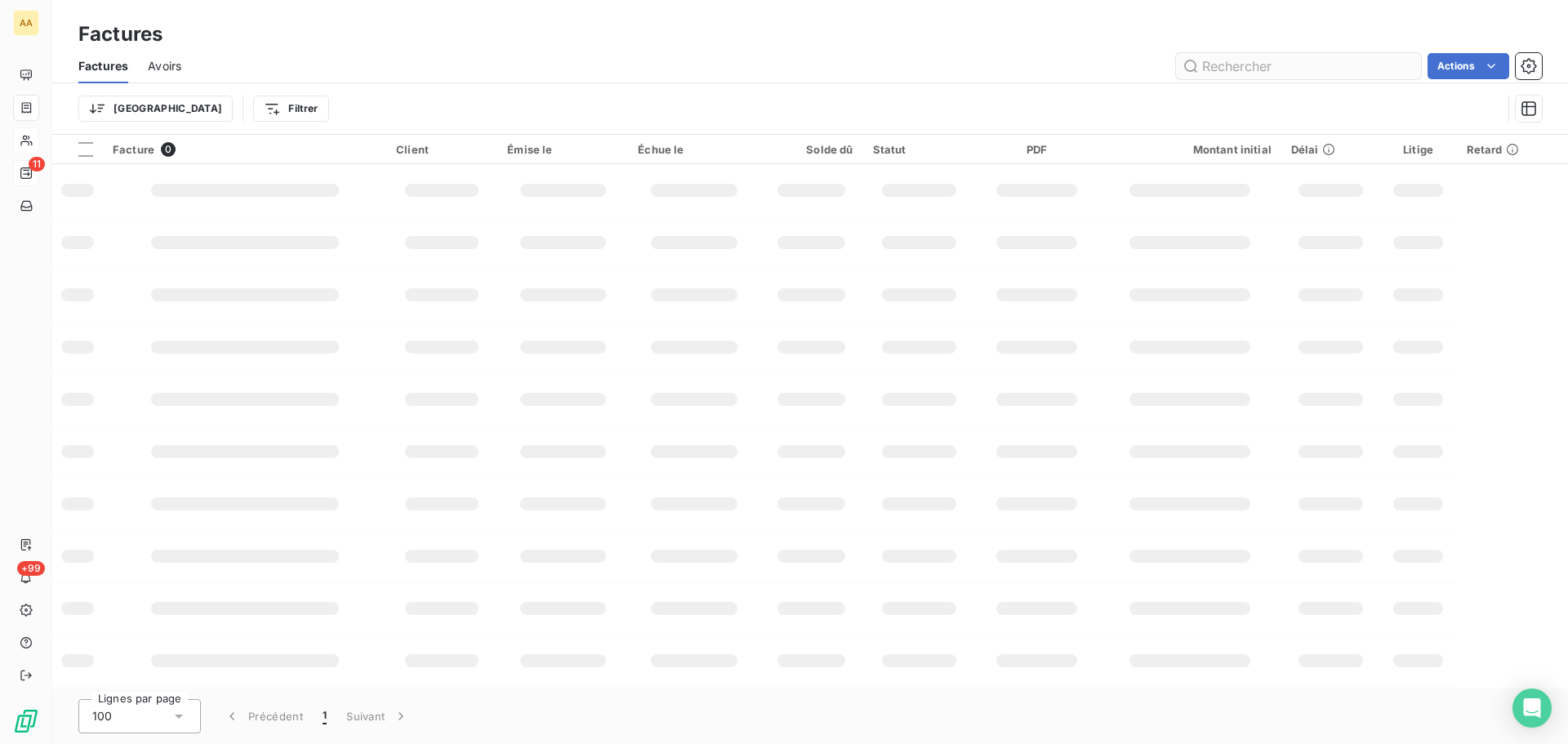
click at [1262, 67] on input "text" at bounding box center [1297, 66] width 245 height 26
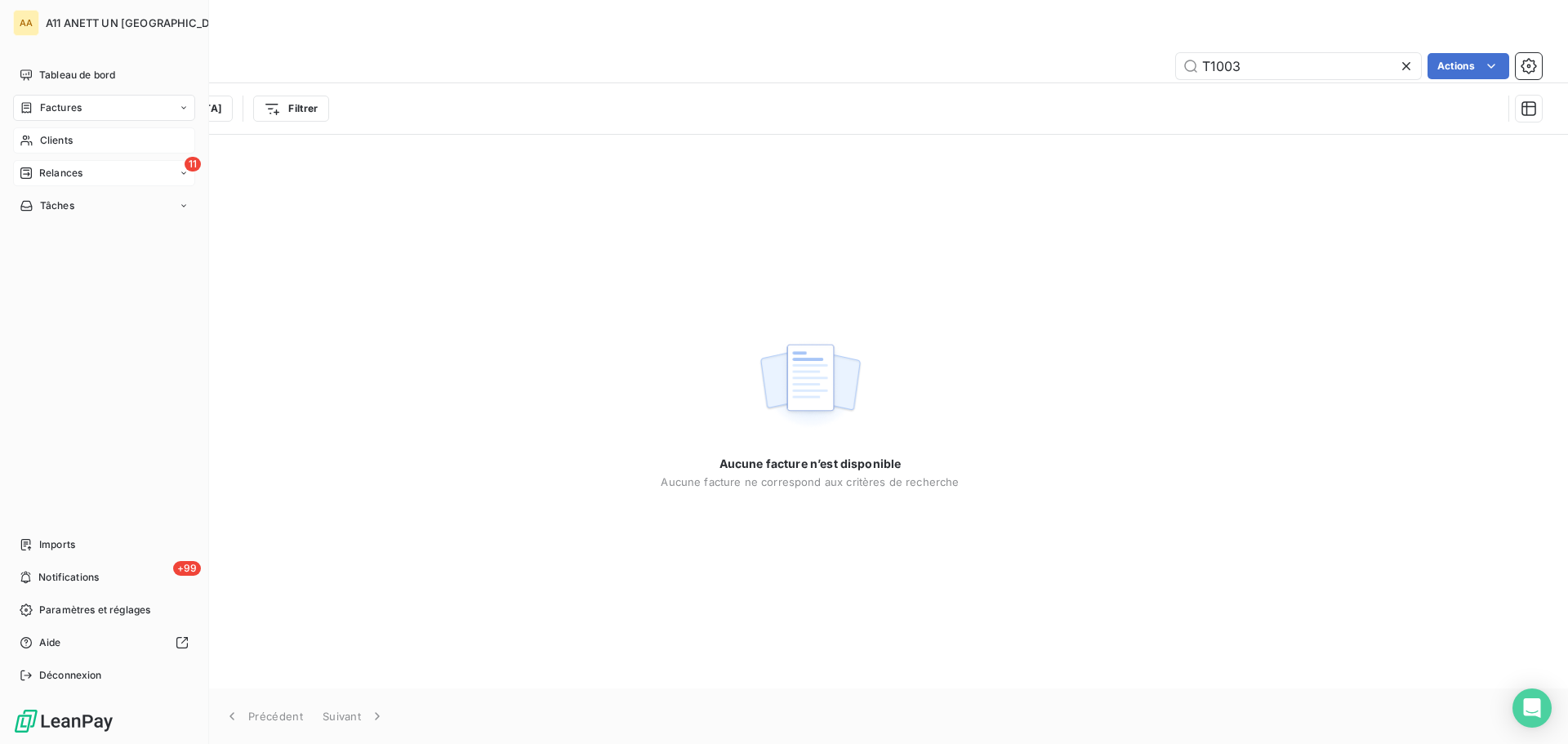
type input "T1003"
click at [60, 143] on span "Clients" at bounding box center [57, 140] width 33 height 15
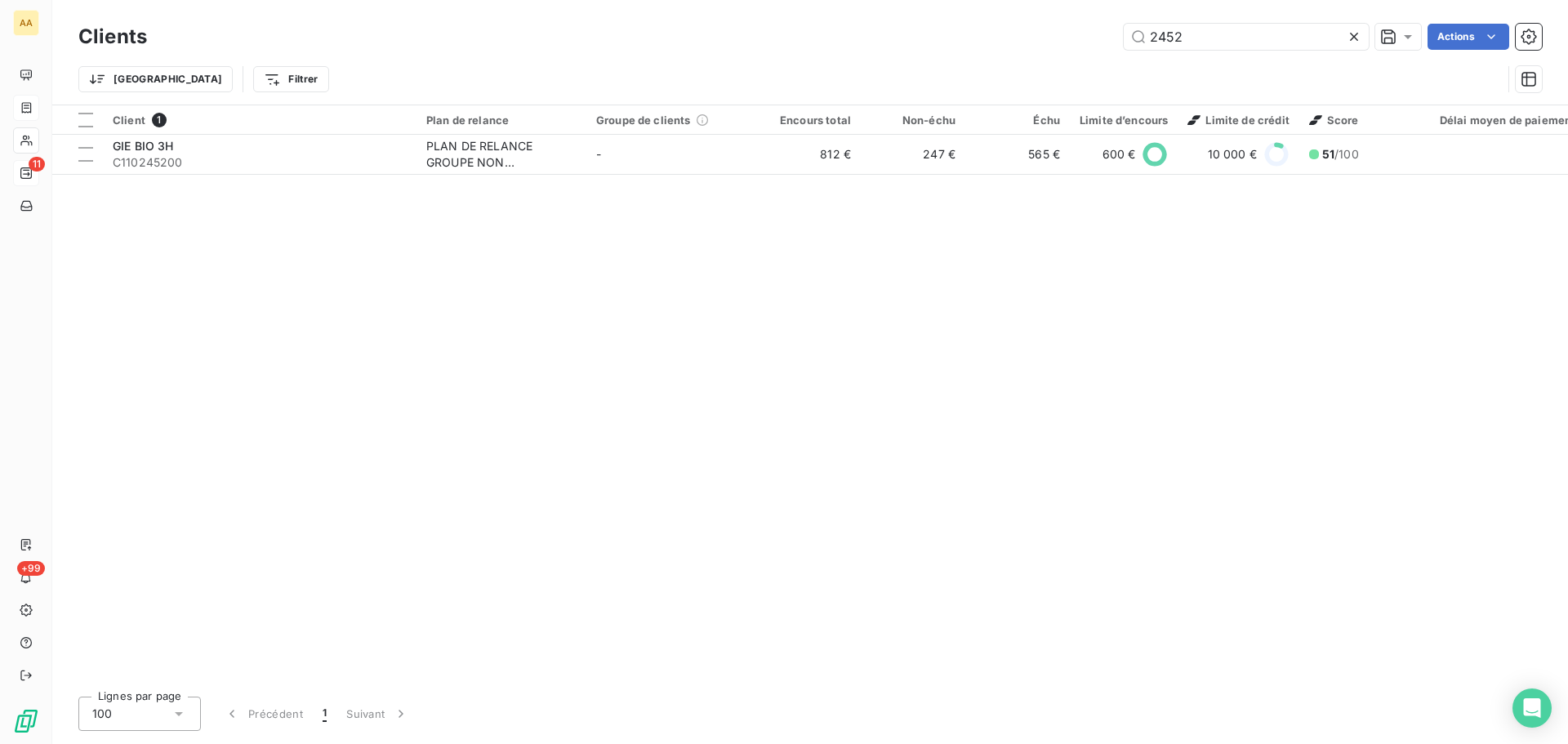
drag, startPoint x: 1232, startPoint y: 29, endPoint x: 977, endPoint y: 22, distance: 255.1
click at [978, 18] on div "Clients 2452 Actions Trier Filtrer" at bounding box center [810, 52] width 1516 height 105
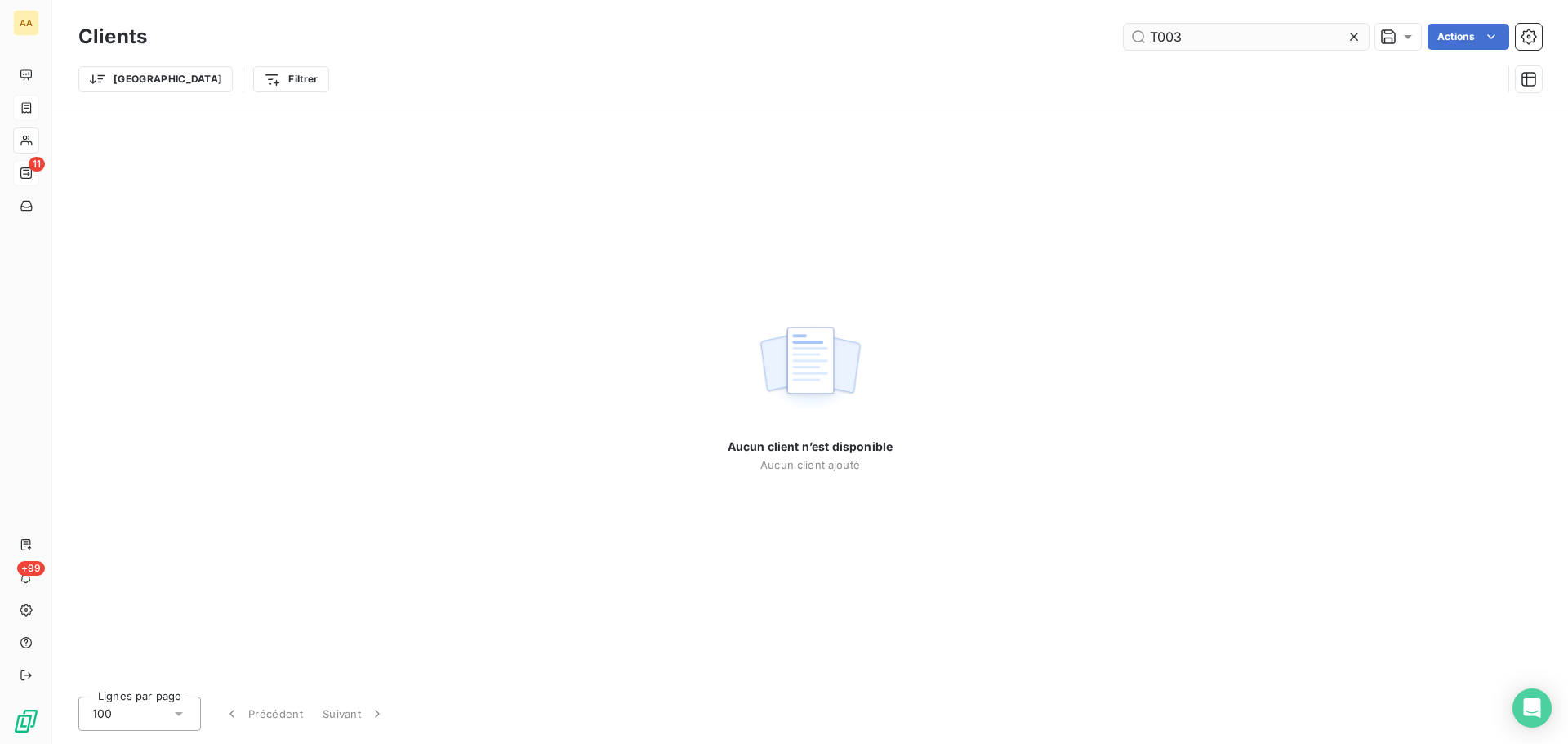
click at [1157, 38] on input "T003" at bounding box center [1245, 37] width 245 height 26
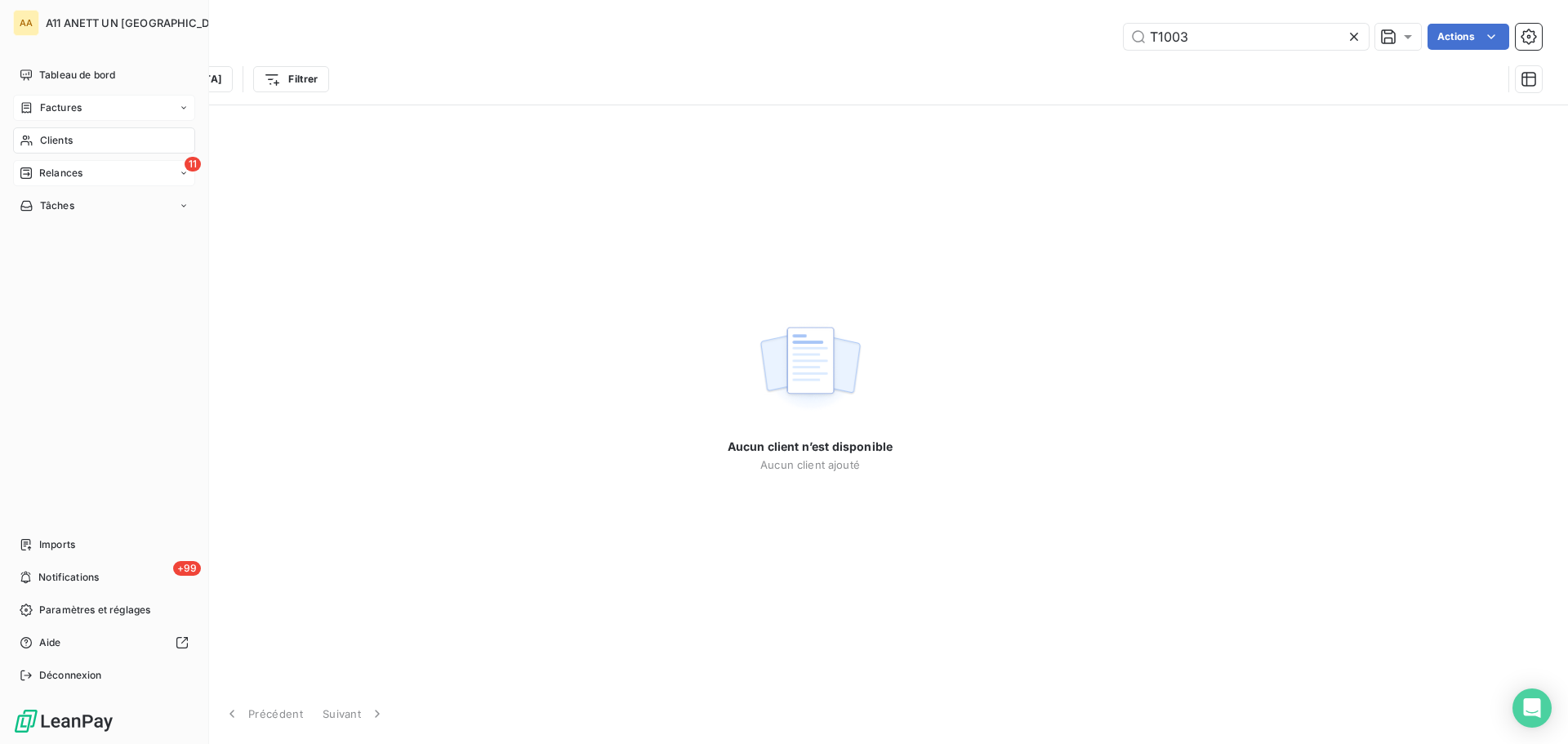
click at [59, 132] on div "Clients" at bounding box center [104, 140] width 182 height 26
click at [64, 140] on span "Clients" at bounding box center [57, 140] width 33 height 15
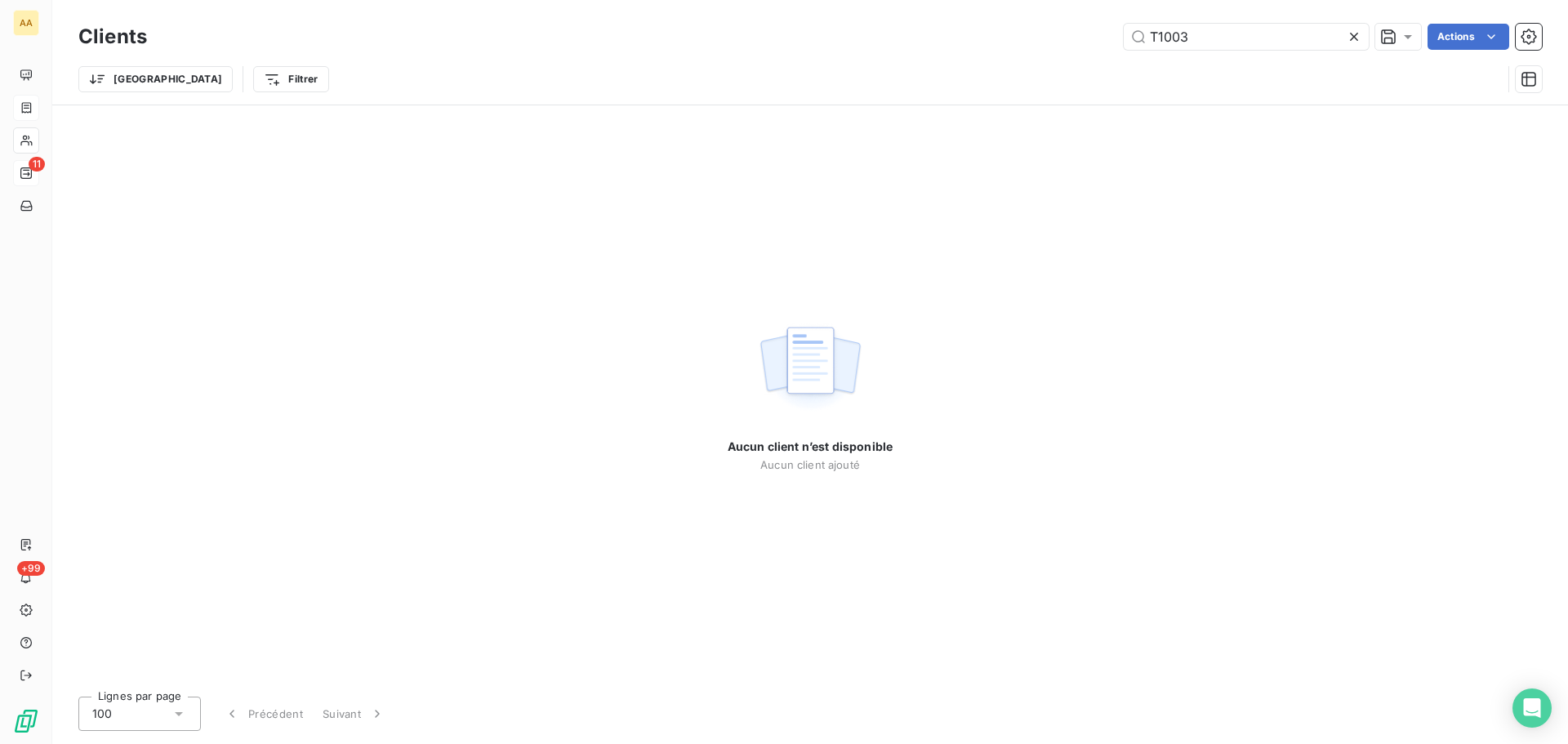
click at [1202, 197] on div "Aucun client n’est disponible Aucun client ajouté" at bounding box center [810, 394] width 1516 height 578
drag, startPoint x: 1210, startPoint y: 41, endPoint x: 1084, endPoint y: 18, distance: 128.1
click at [1084, 18] on div "Clients T1003 Actions Trier Filtrer" at bounding box center [810, 52] width 1516 height 105
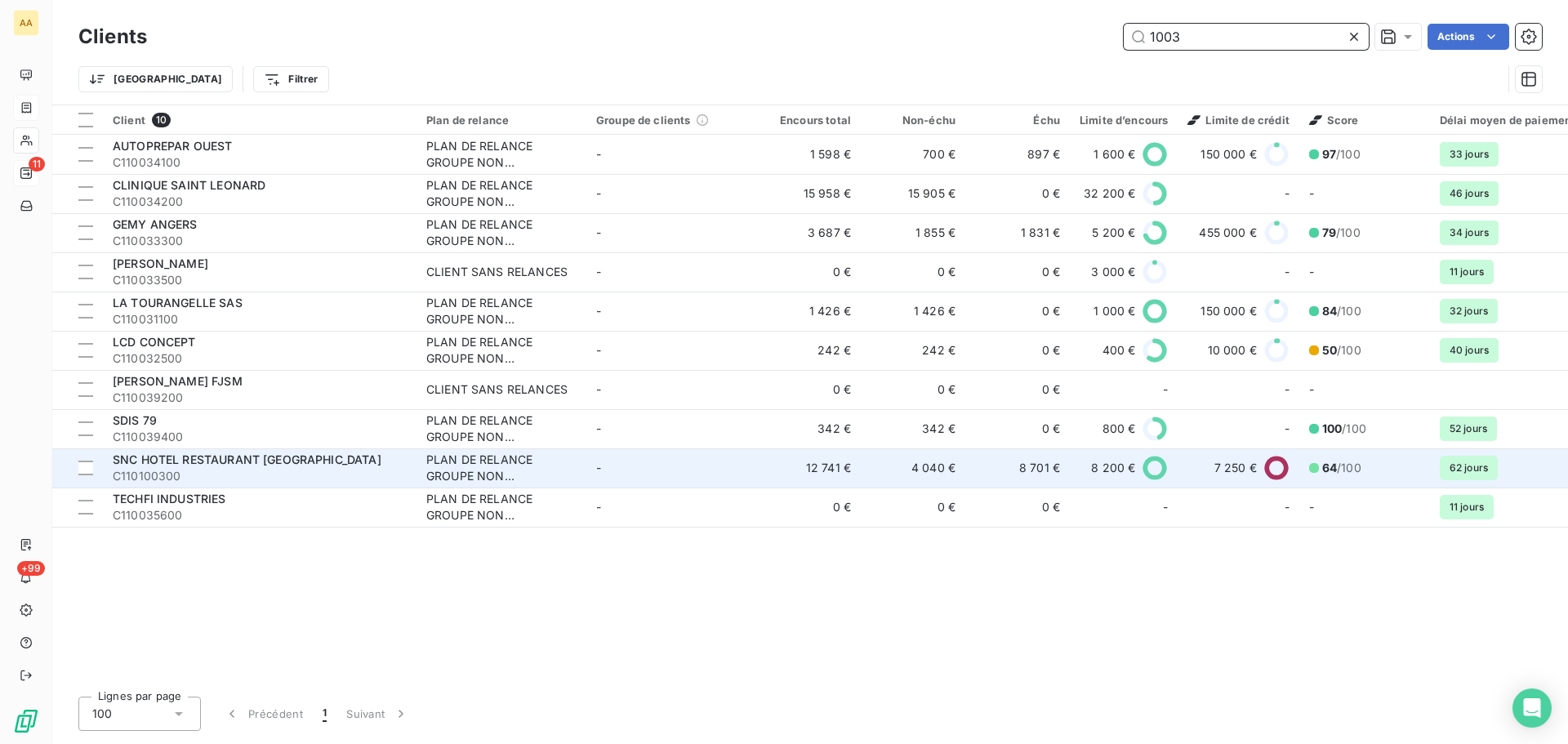
type input "1003"
click at [219, 459] on span "SNC HOTEL RESTAURANT [GEOGRAPHIC_DATA]" at bounding box center [247, 459] width 269 height 14
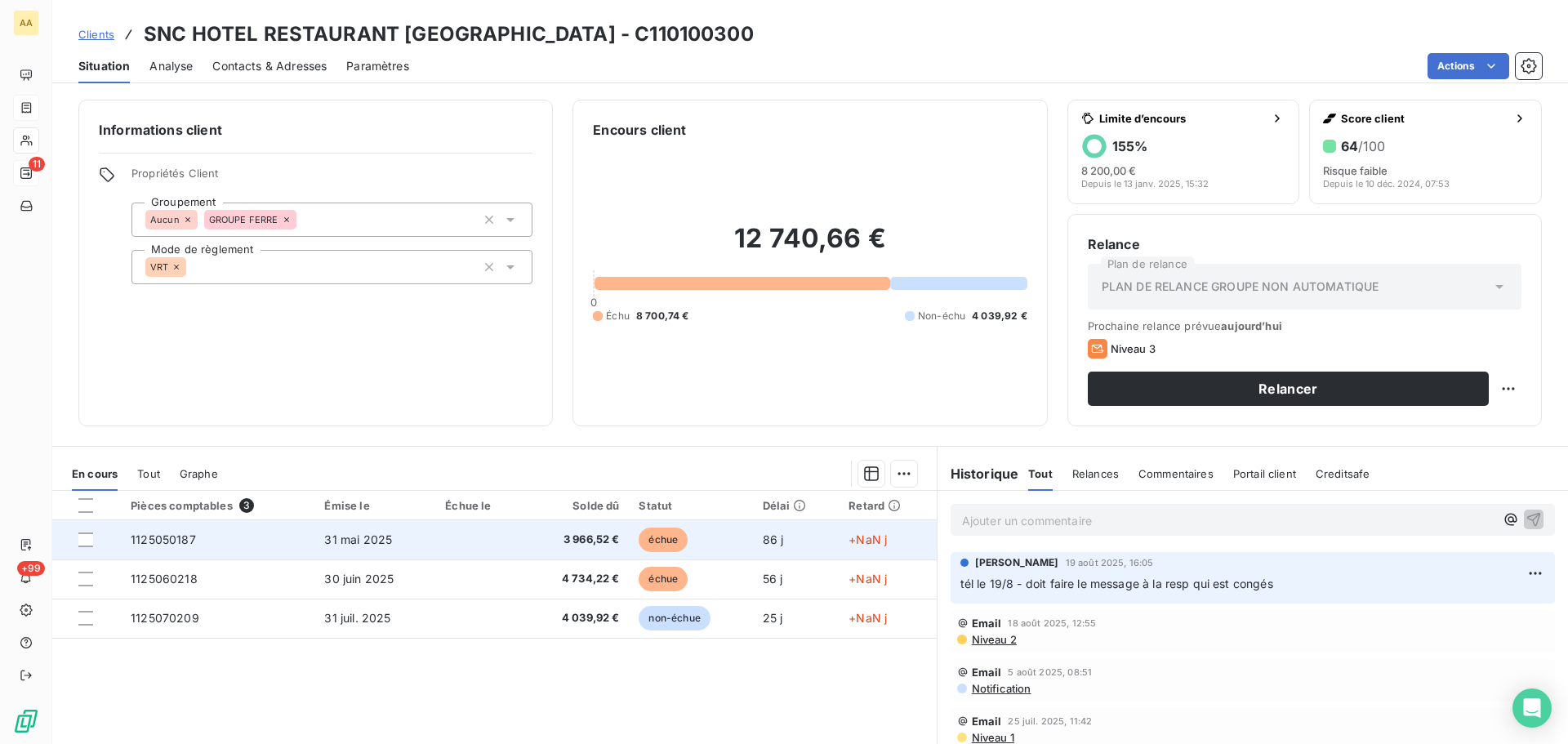
click at [293, 546] on td "1125050187" at bounding box center [217, 539] width 193 height 39
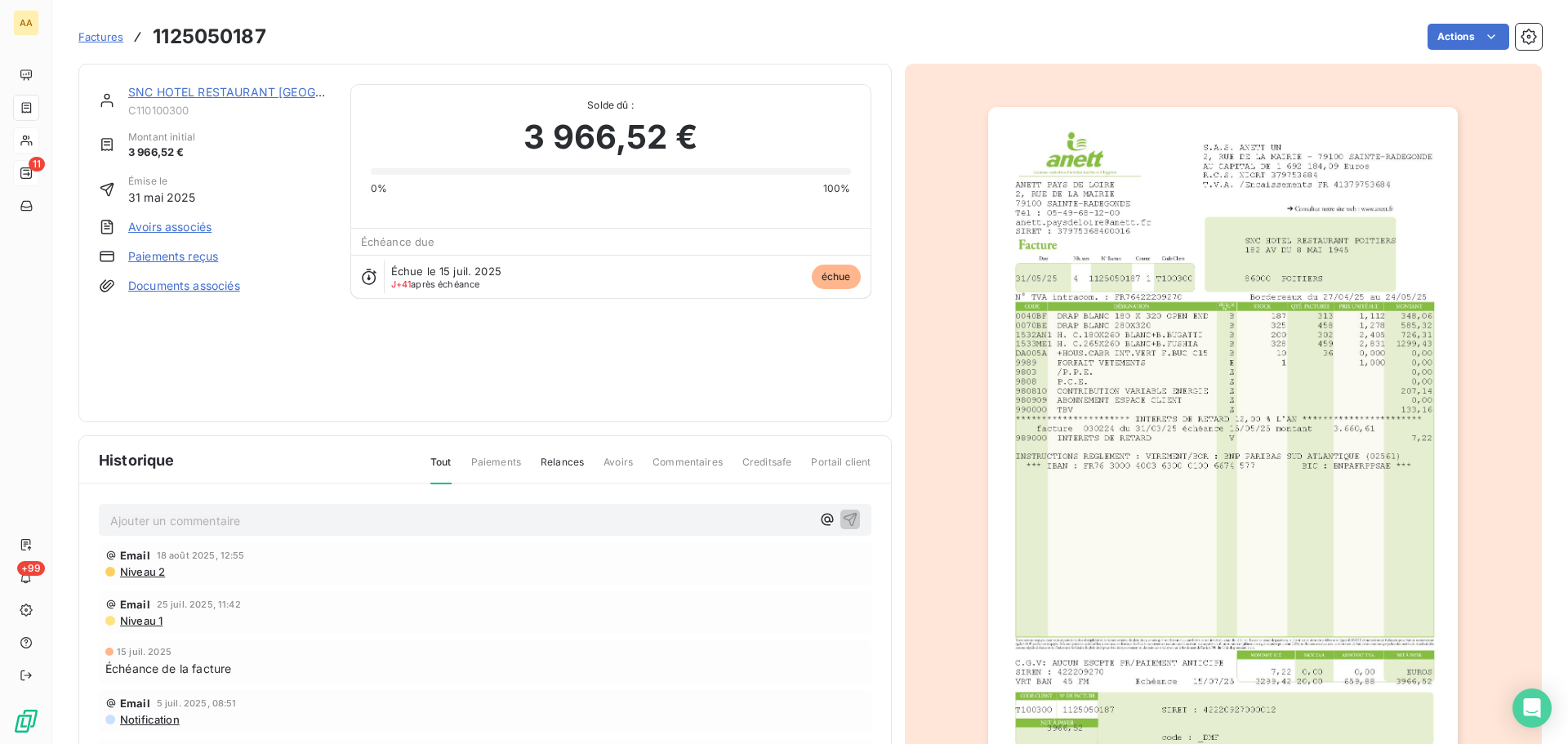
click at [1159, 446] on img "button" at bounding box center [1222, 439] width 469 height 665
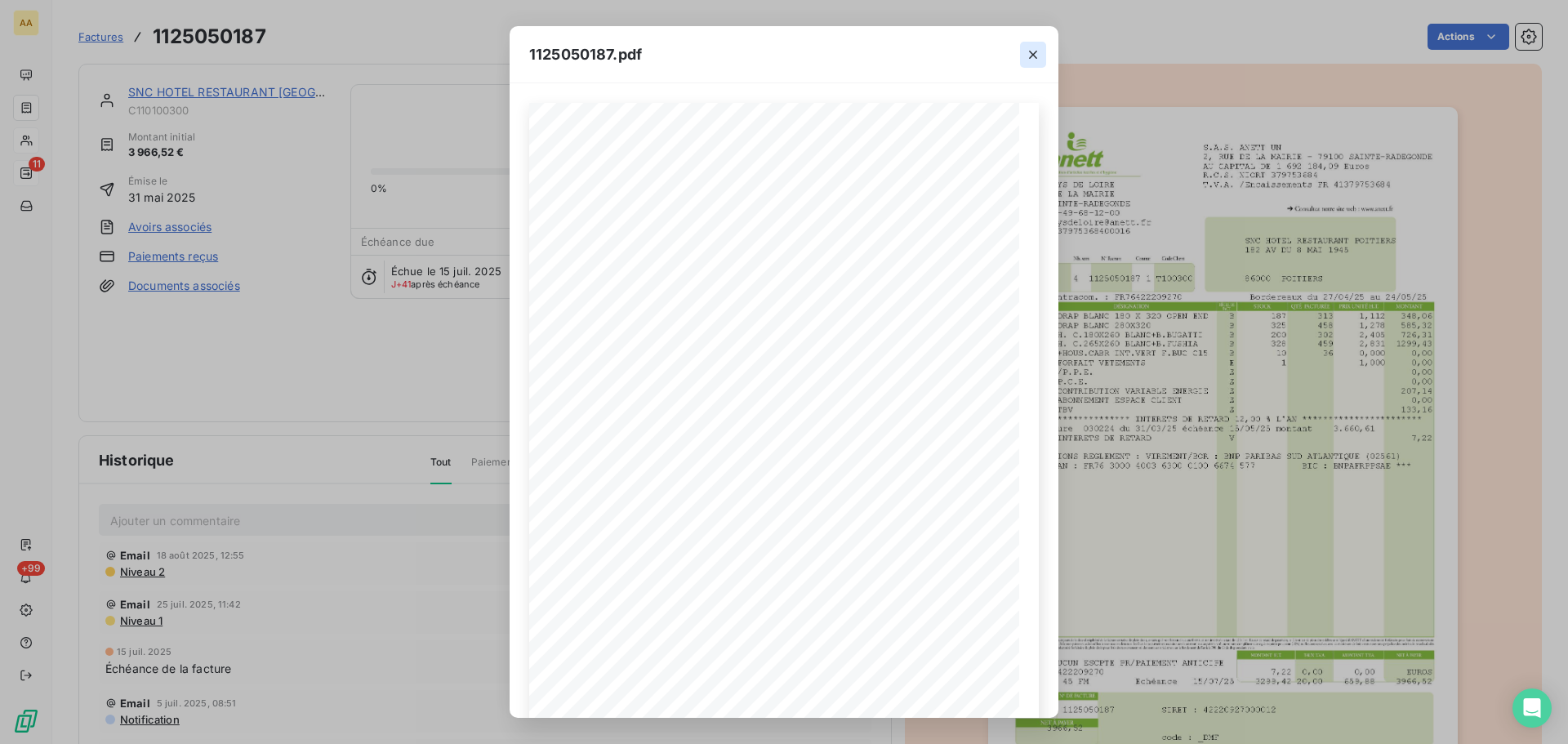
click at [1028, 52] on icon "button" at bounding box center [1033, 55] width 17 height 17
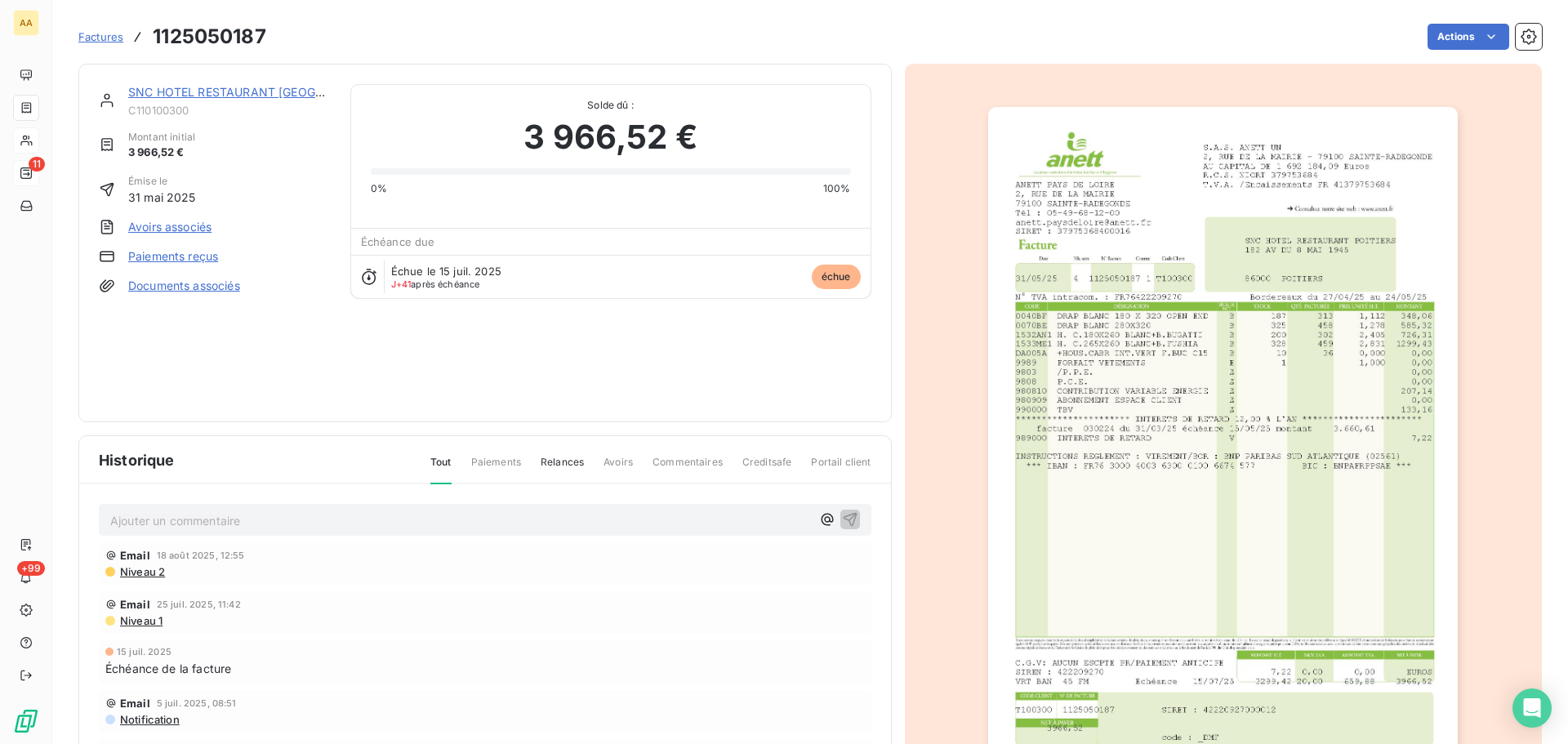
click at [479, 466] on span "Paiements" at bounding box center [496, 469] width 50 height 28
click at [497, 454] on div "Historique Tout Paiements Relances Avoirs Commentaires Creditsafe Portail client" at bounding box center [484, 461] width 812 height 49
click at [445, 465] on span "Tout" at bounding box center [440, 470] width 21 height 29
click at [265, 94] on link "SNC HOTEL RESTAURANT [GEOGRAPHIC_DATA]" at bounding box center [263, 92] width 270 height 14
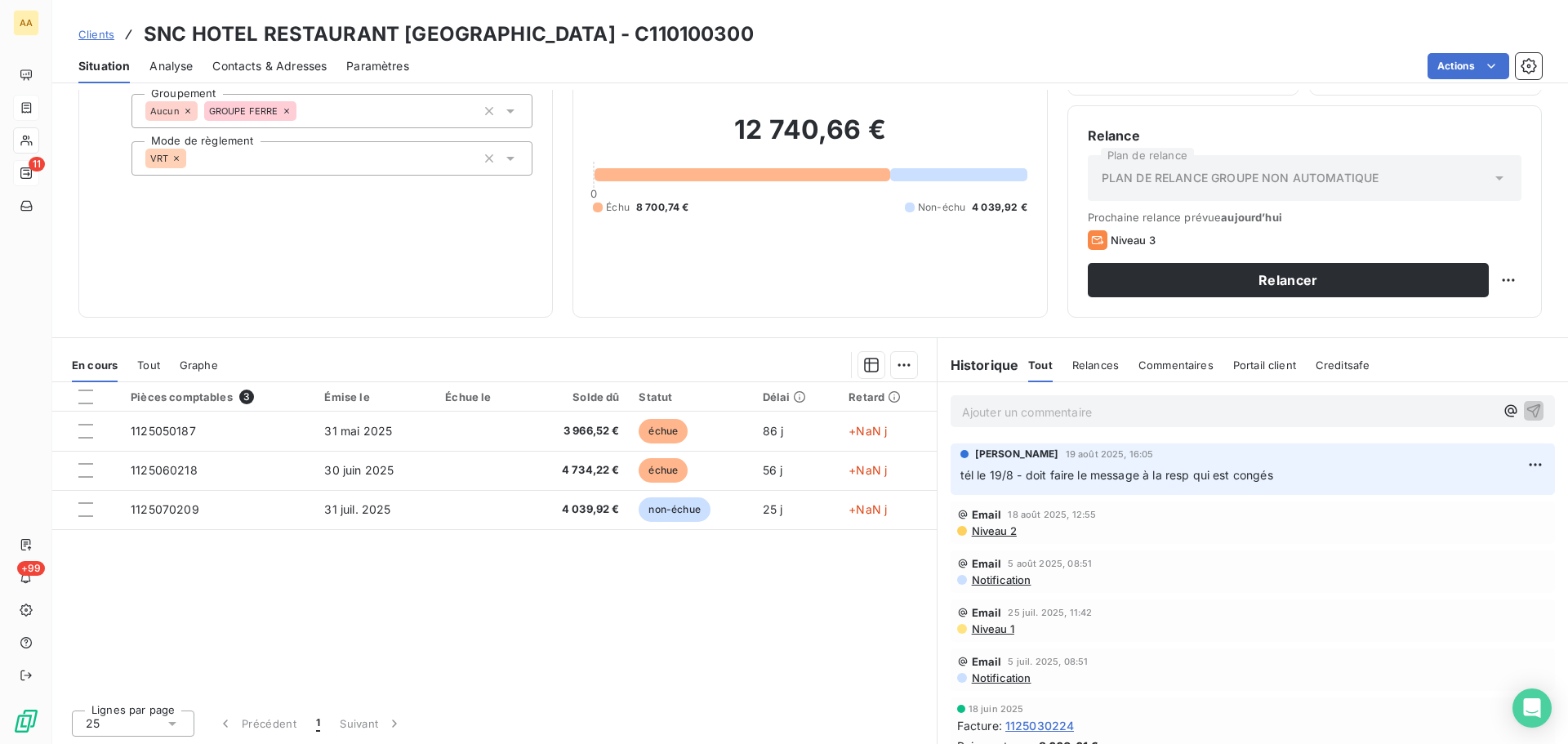
scroll to position [110, 0]
